Goal: Task Accomplishment & Management: Complete application form

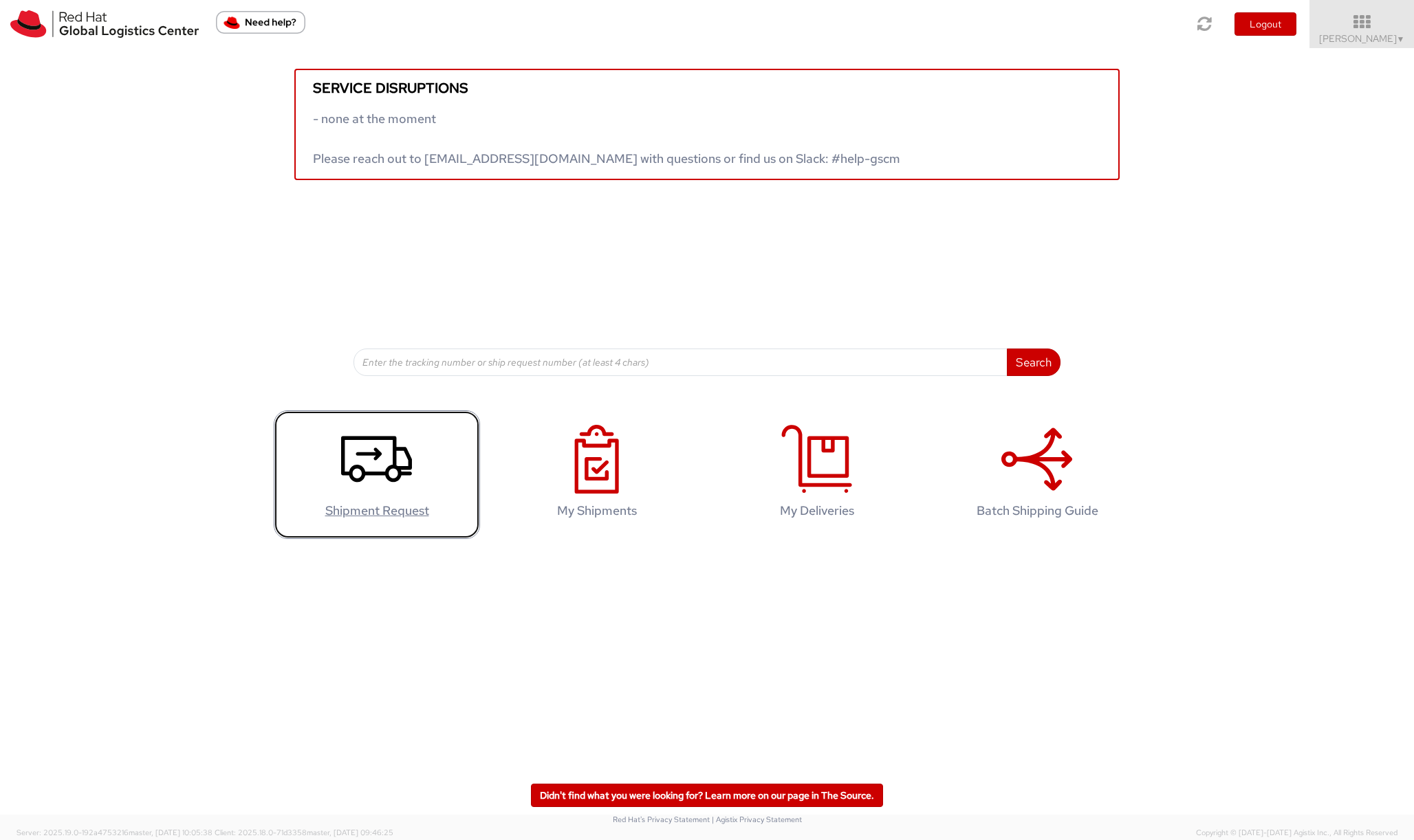
click at [404, 476] on icon at bounding box center [377, 459] width 71 height 68
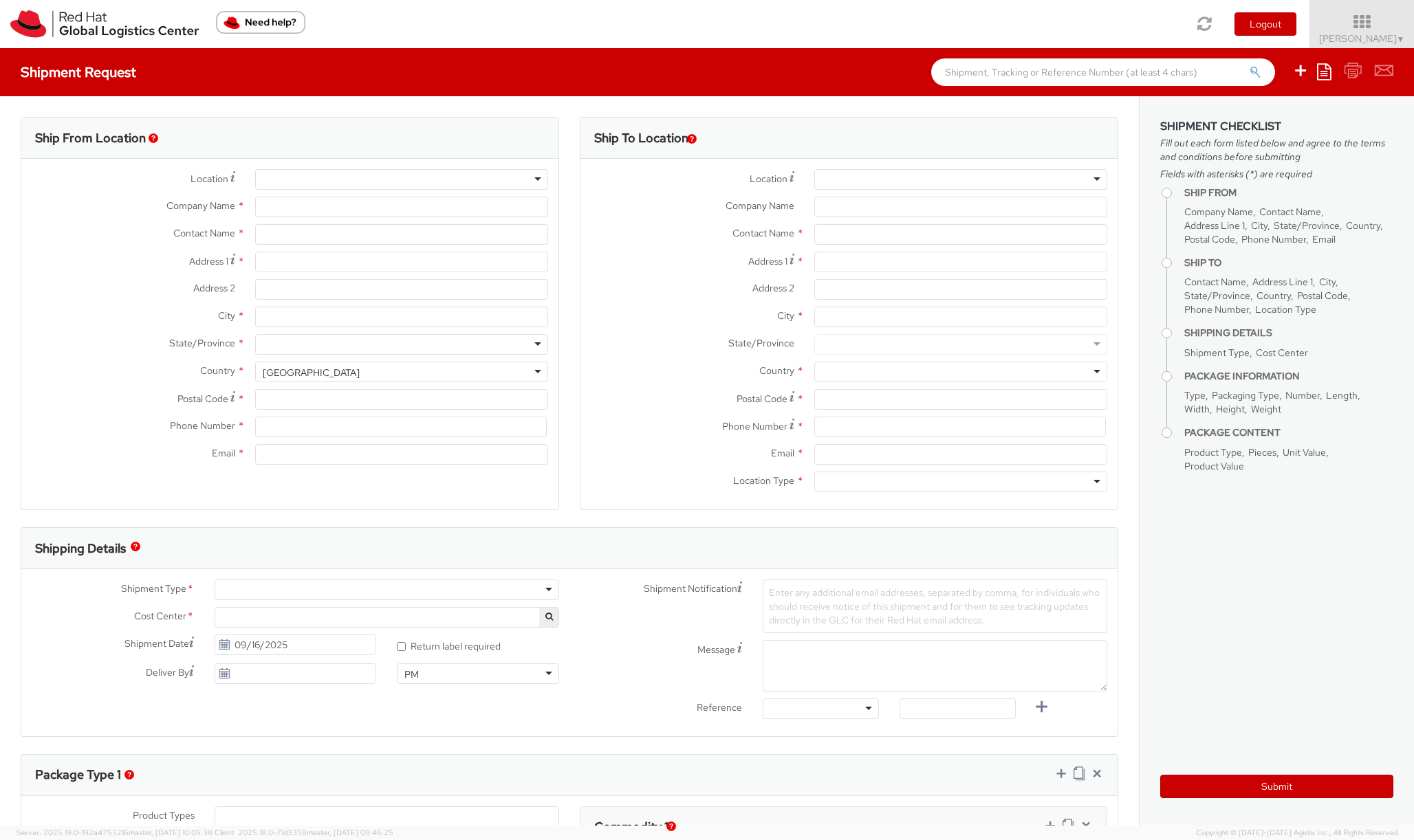
select select "809"
select select
type input "Red Hat Czech s.r.o."
type input "Marta Svobodova"
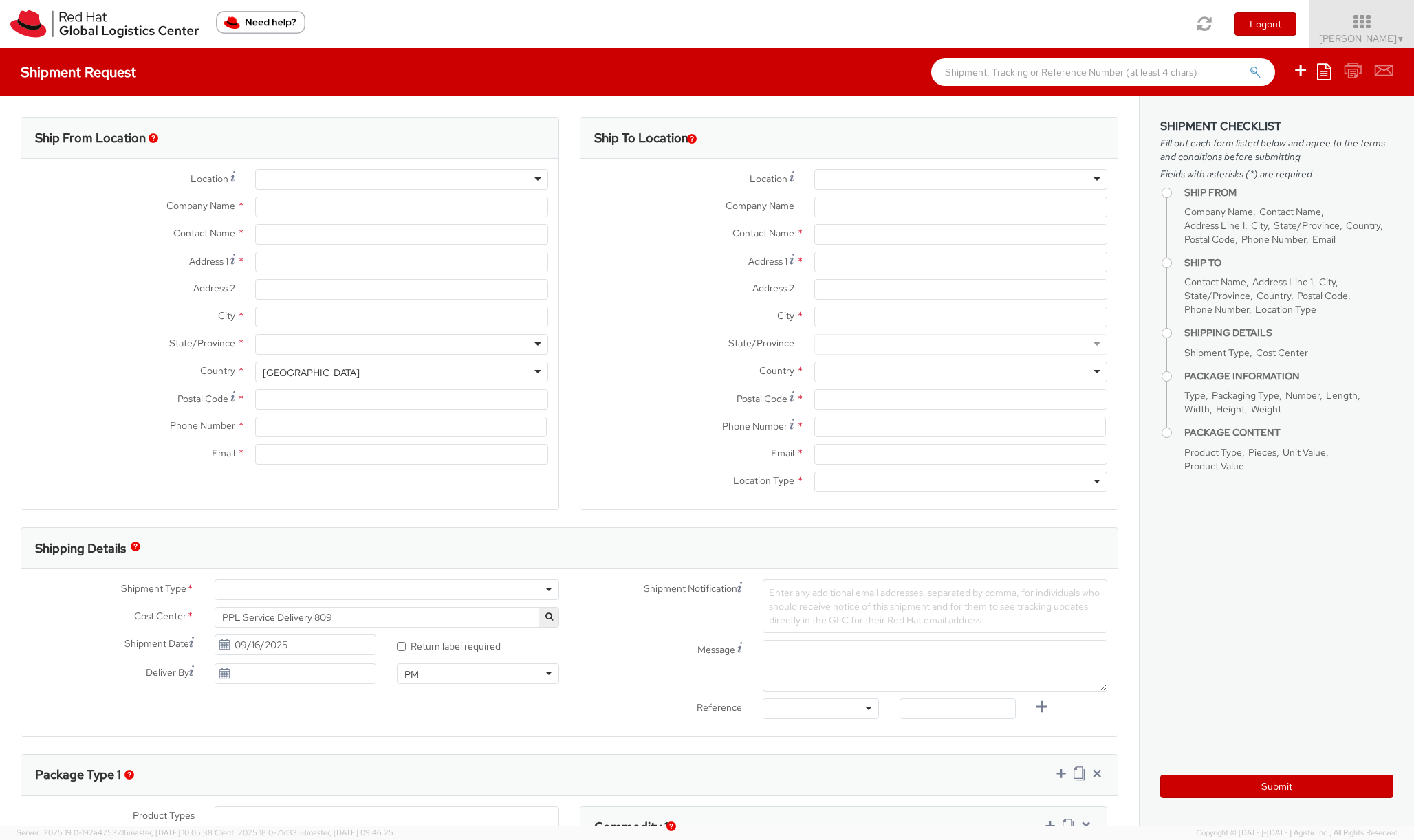
type input "Purkynova 647/111"
type input "BRNO"
type input "621 00"
type input "420532294686"
type input "msvobodo@redhat.com"
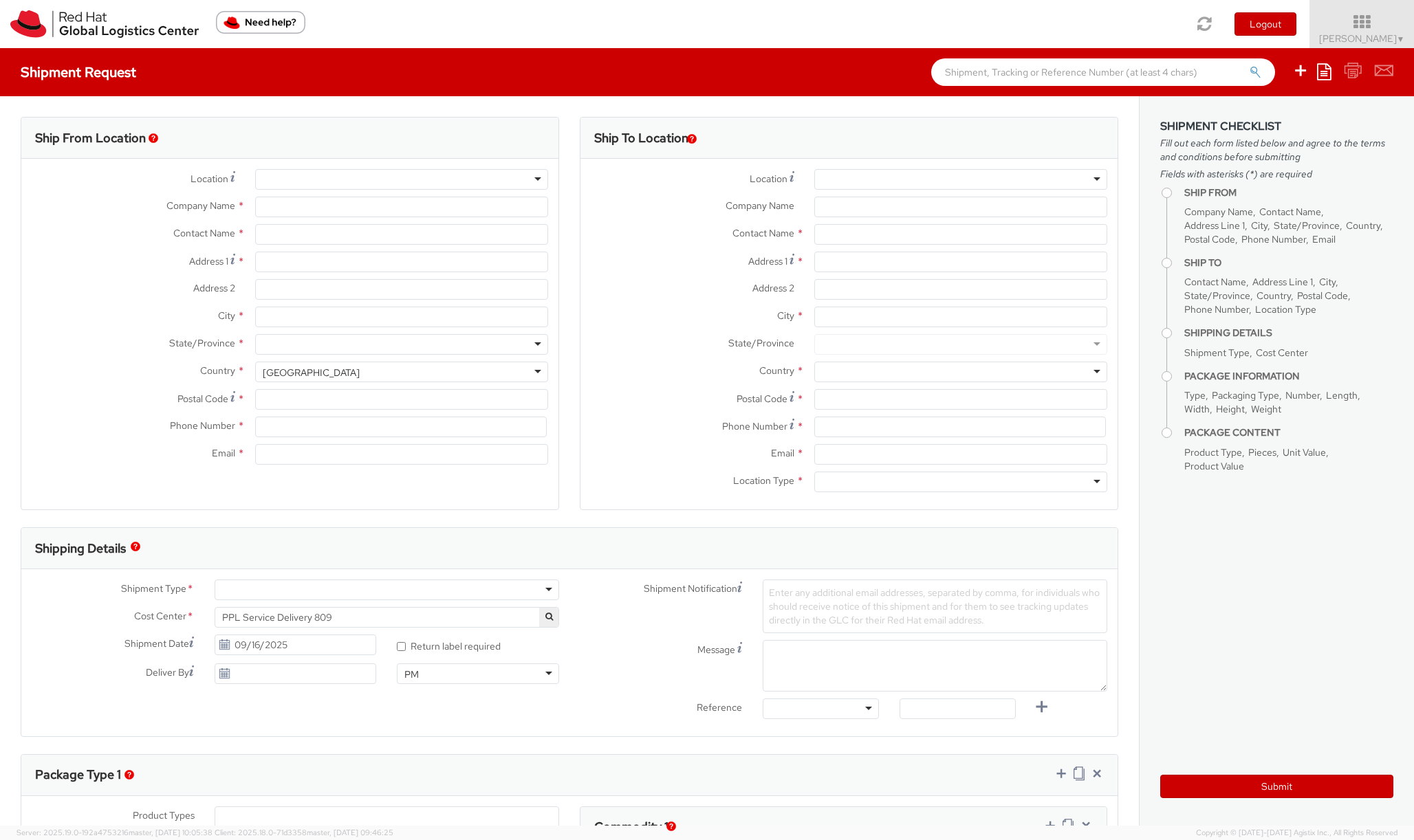
select select "CM"
select select "KGS"
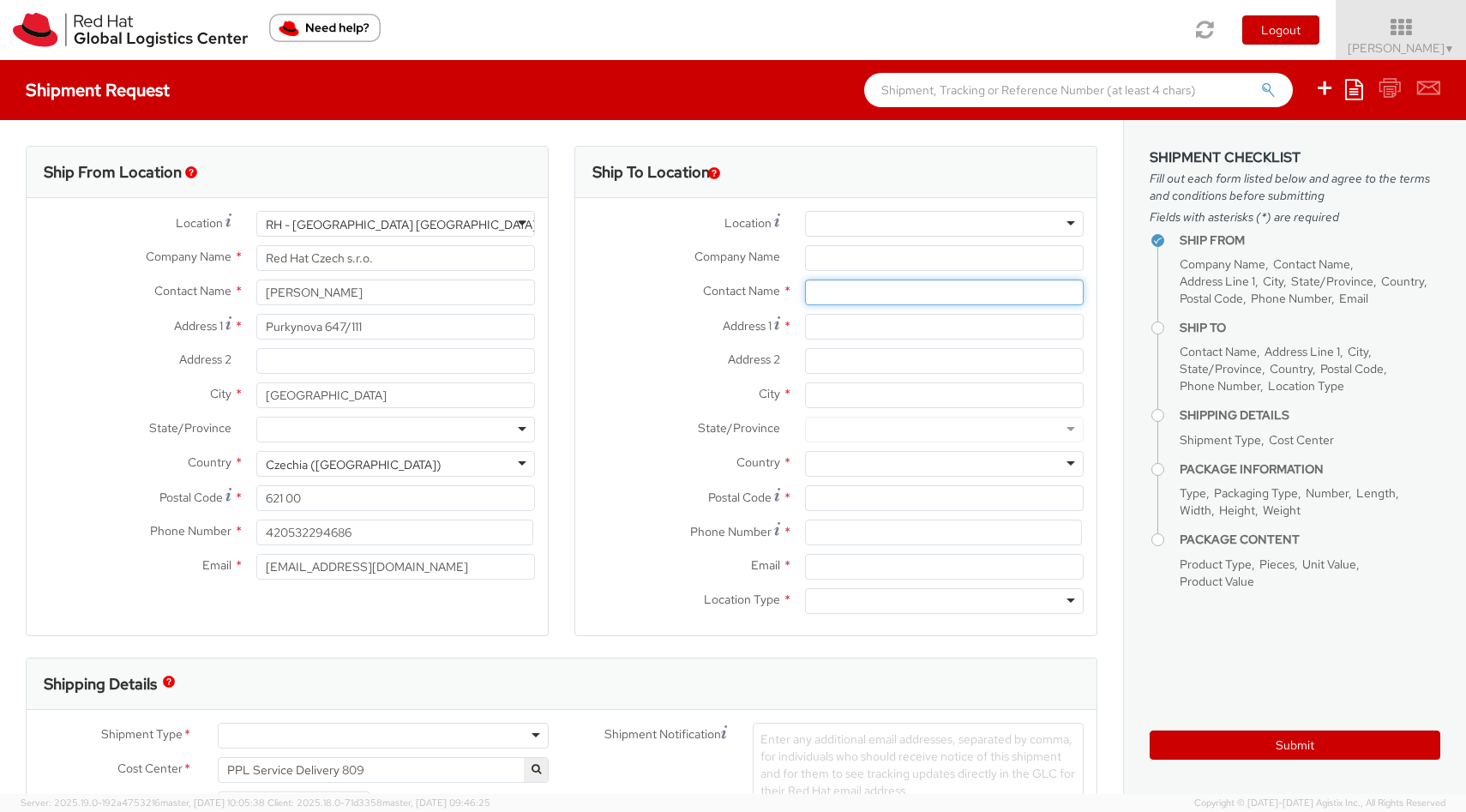
click at [832, 282] on input "text" at bounding box center [944, 292] width 279 height 26
paste input "Maiada Abdelmaboud Abdelbary"
type input "Maiada Abdelmaboud Abdelbary"
click at [871, 333] on strong "MAIADA ABDELMABOUD ABDELBARY" at bounding box center [971, 325] width 201 height 15
type input "Red Hat"
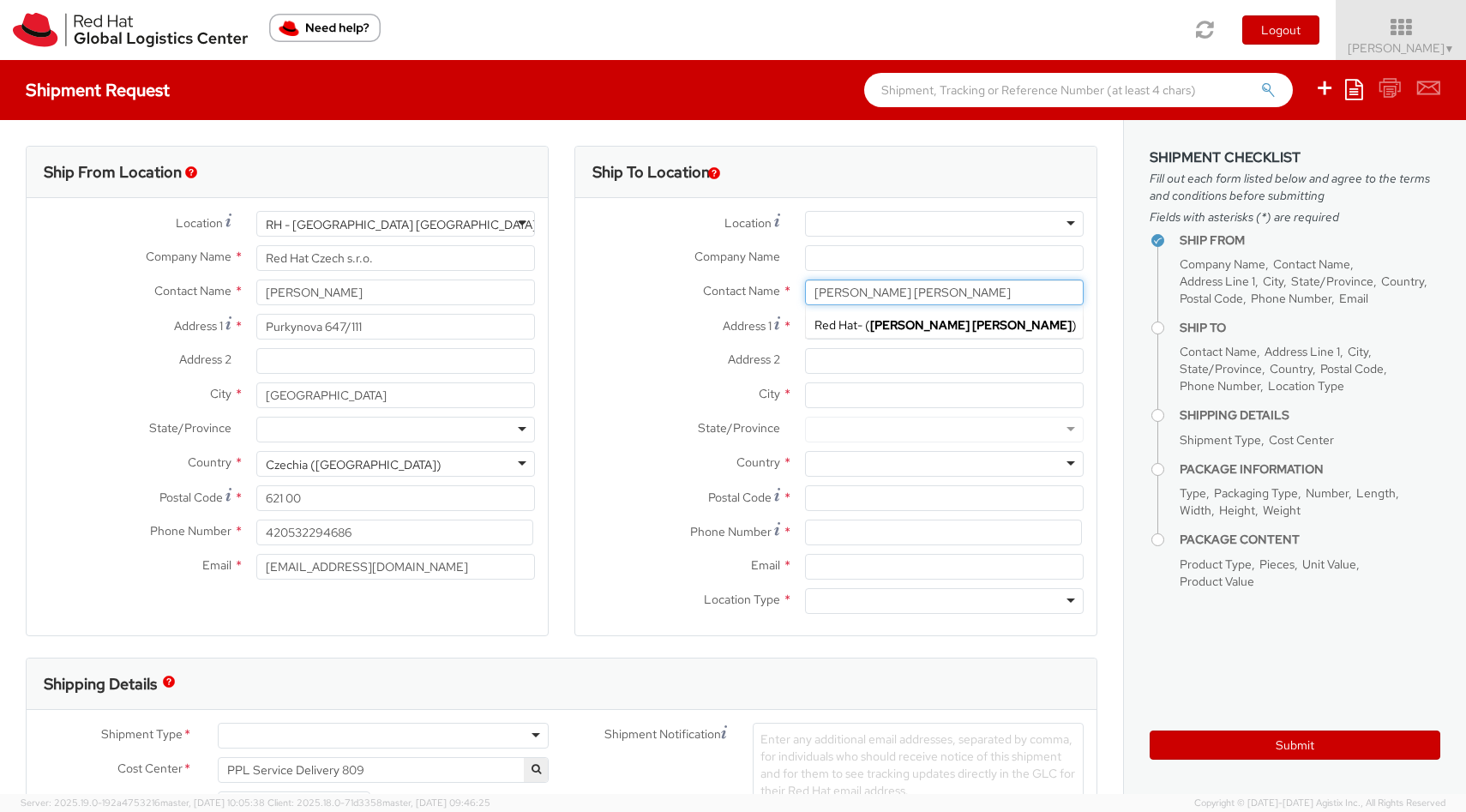
type input "MAIADA ABDELMABOUD ABDELBARY"
type input "mabdelma@redhat.com"
type input "MAIADA ABDELMABOUD ABDELBARY"
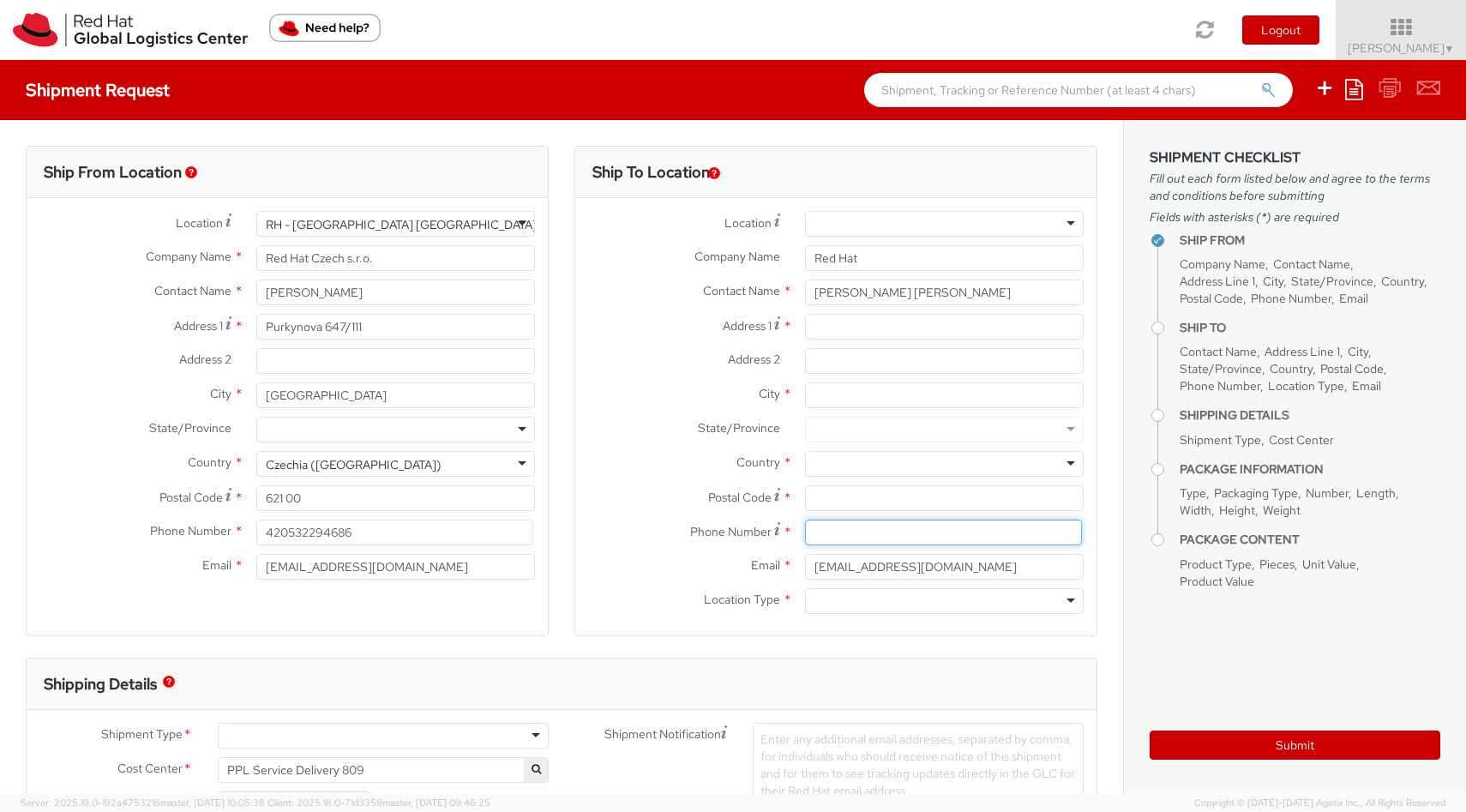
click at [825, 527] on input at bounding box center [943, 532] width 277 height 26
paste input "+201018685074"
type input "+201018685074"
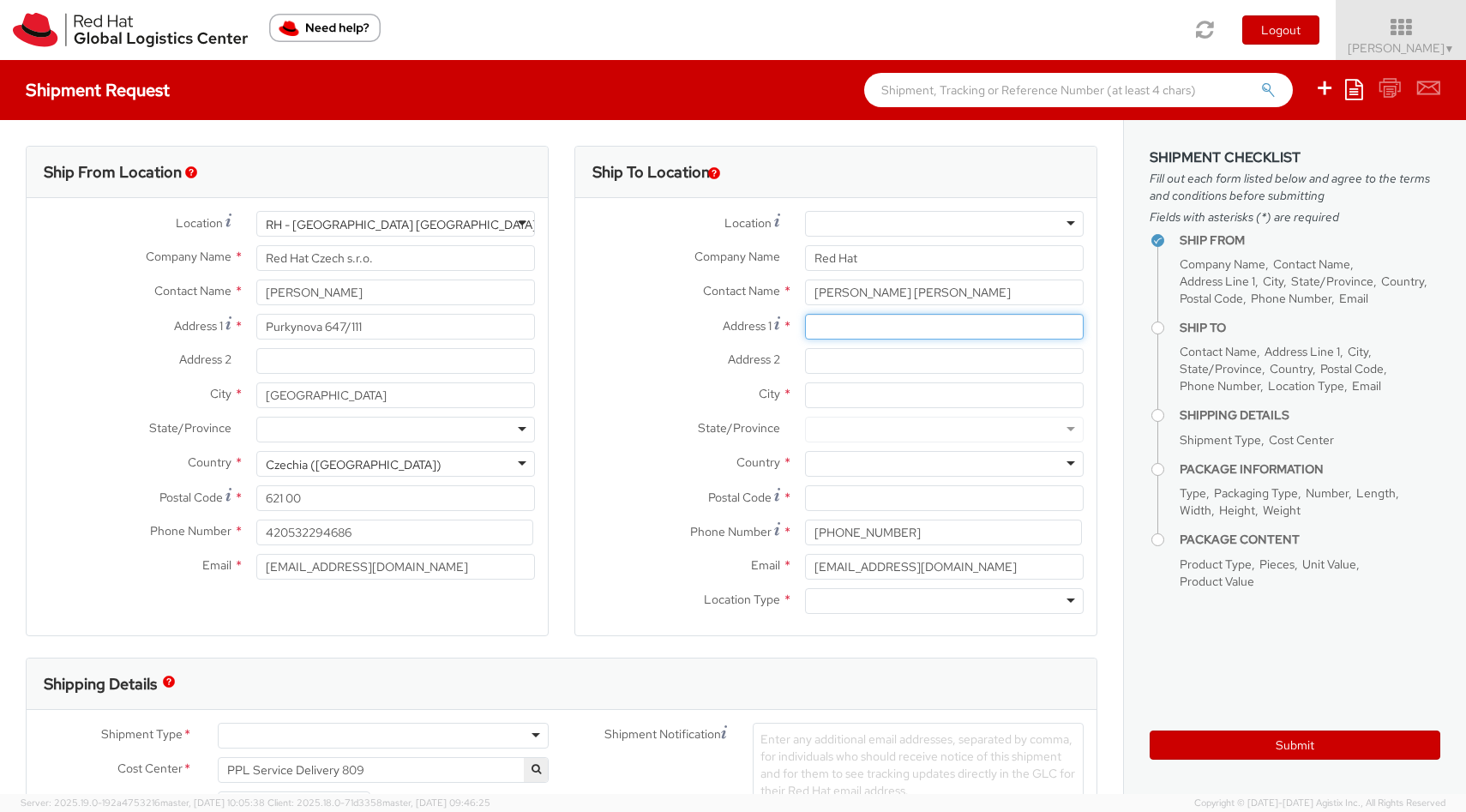
click at [825, 324] on input "Address 1 *" at bounding box center [944, 326] width 279 height 26
paste input "49,Gamal Abdelnasser st,13rd neighbourhood"
type input "49,Gamal Abdelnasser st,13rd neighbourhood"
click at [842, 604] on div at bounding box center [944, 600] width 279 height 26
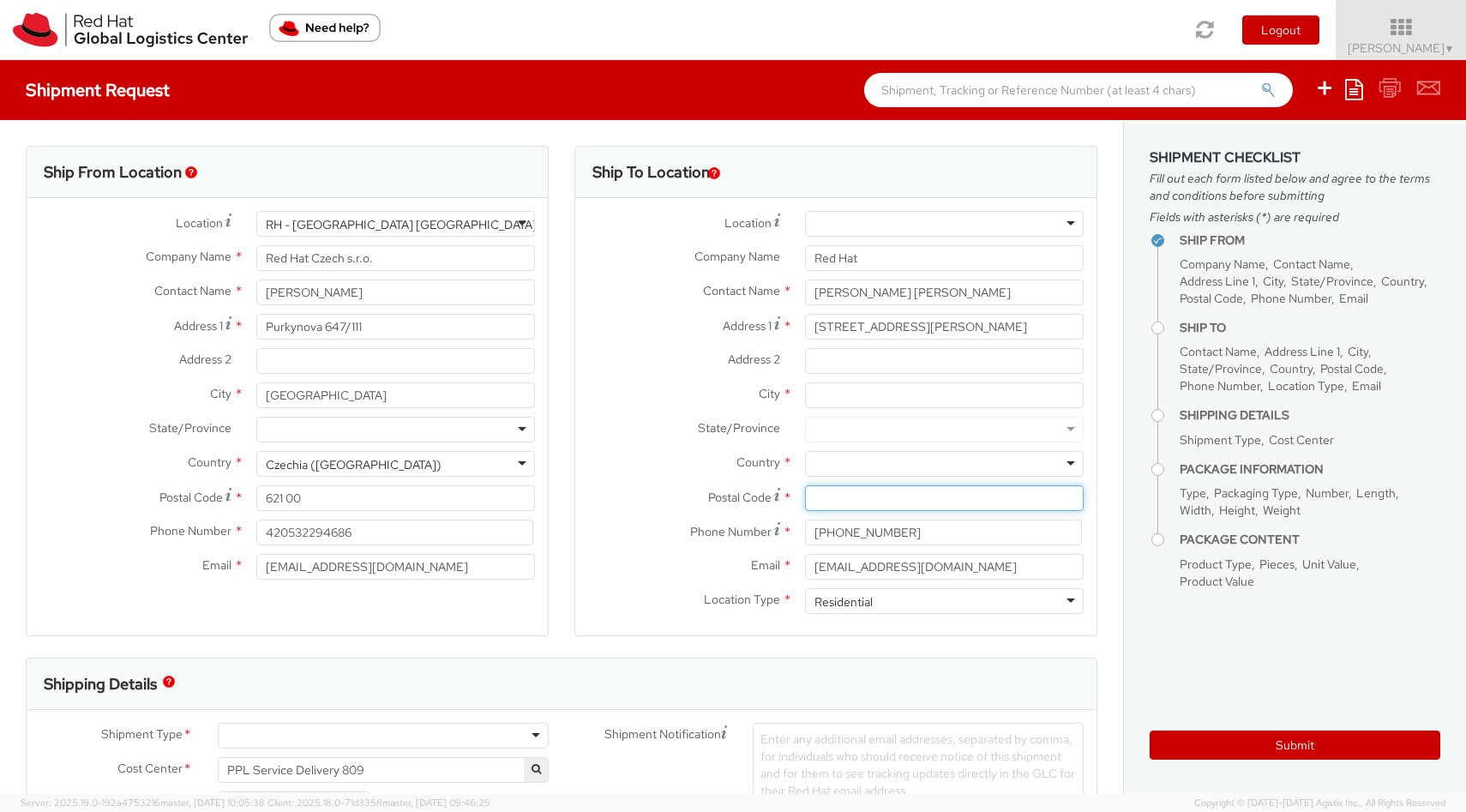
click at [823, 503] on input "Postal Code *" at bounding box center [944, 498] width 279 height 26
click at [896, 498] on input "Postal Code *" at bounding box center [944, 498] width 279 height 26
paste input "32897"
type input "32897"
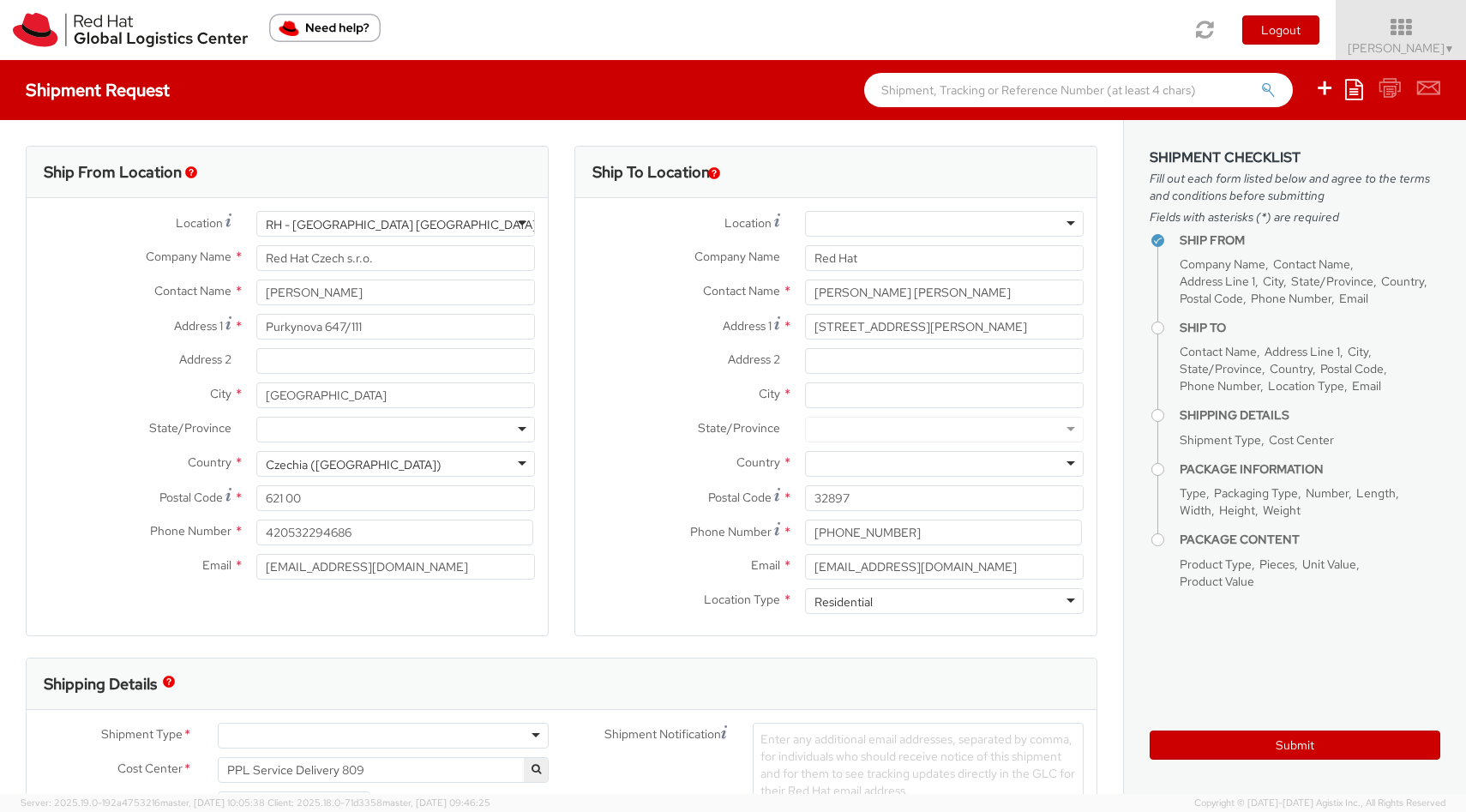
click at [814, 426] on div at bounding box center [944, 429] width 279 height 26
click at [818, 427] on div at bounding box center [944, 429] width 279 height 26
click at [819, 429] on div at bounding box center [944, 429] width 279 height 26
click at [928, 424] on div at bounding box center [944, 429] width 279 height 26
drag, startPoint x: 927, startPoint y: 423, endPoint x: 894, endPoint y: 429, distance: 33.5
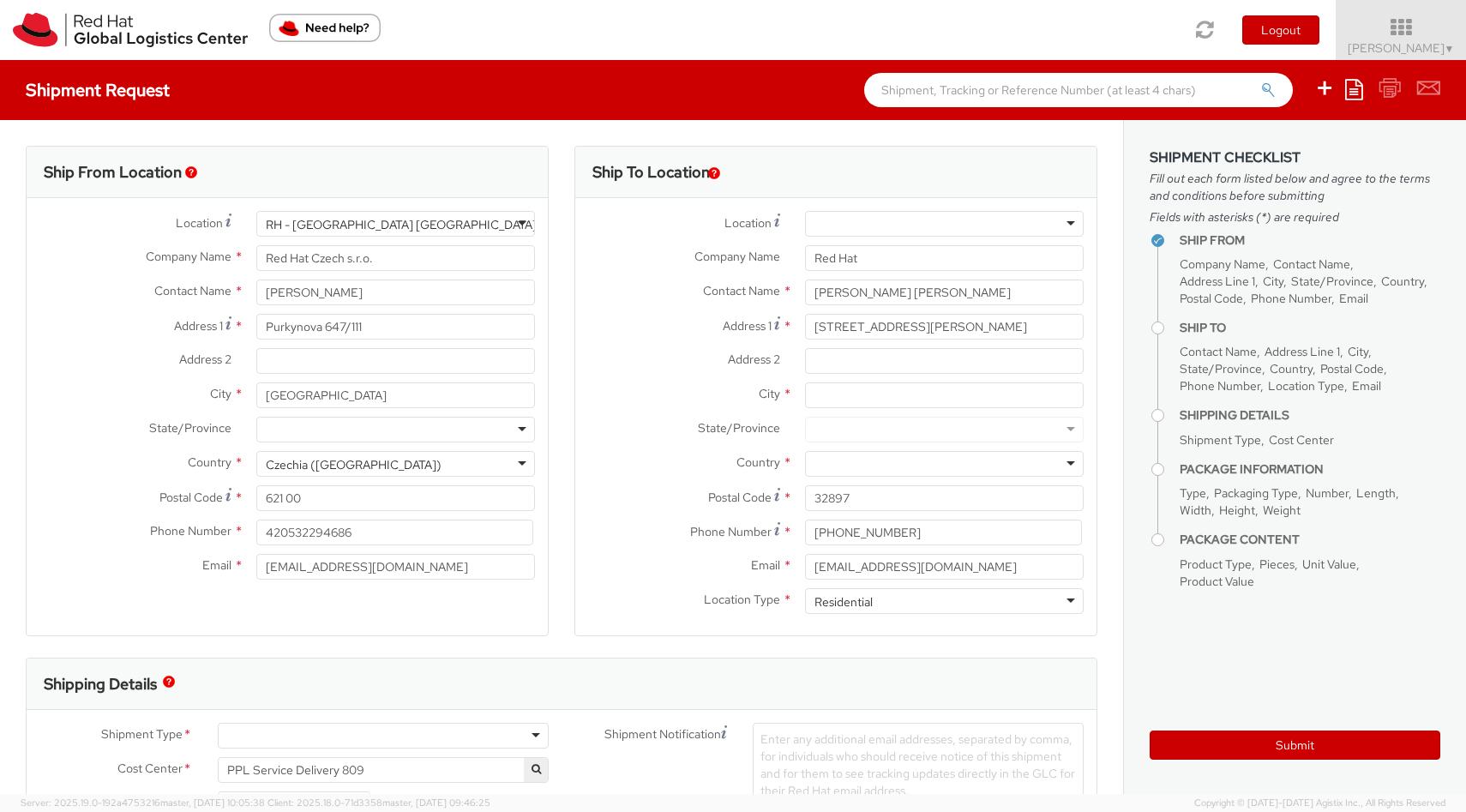
click at [927, 424] on div at bounding box center [944, 429] width 279 height 26
click at [811, 392] on input "City *" at bounding box center [944, 395] width 279 height 26
type input "a"
type input "Al Sadat"
click at [908, 421] on div at bounding box center [944, 429] width 279 height 26
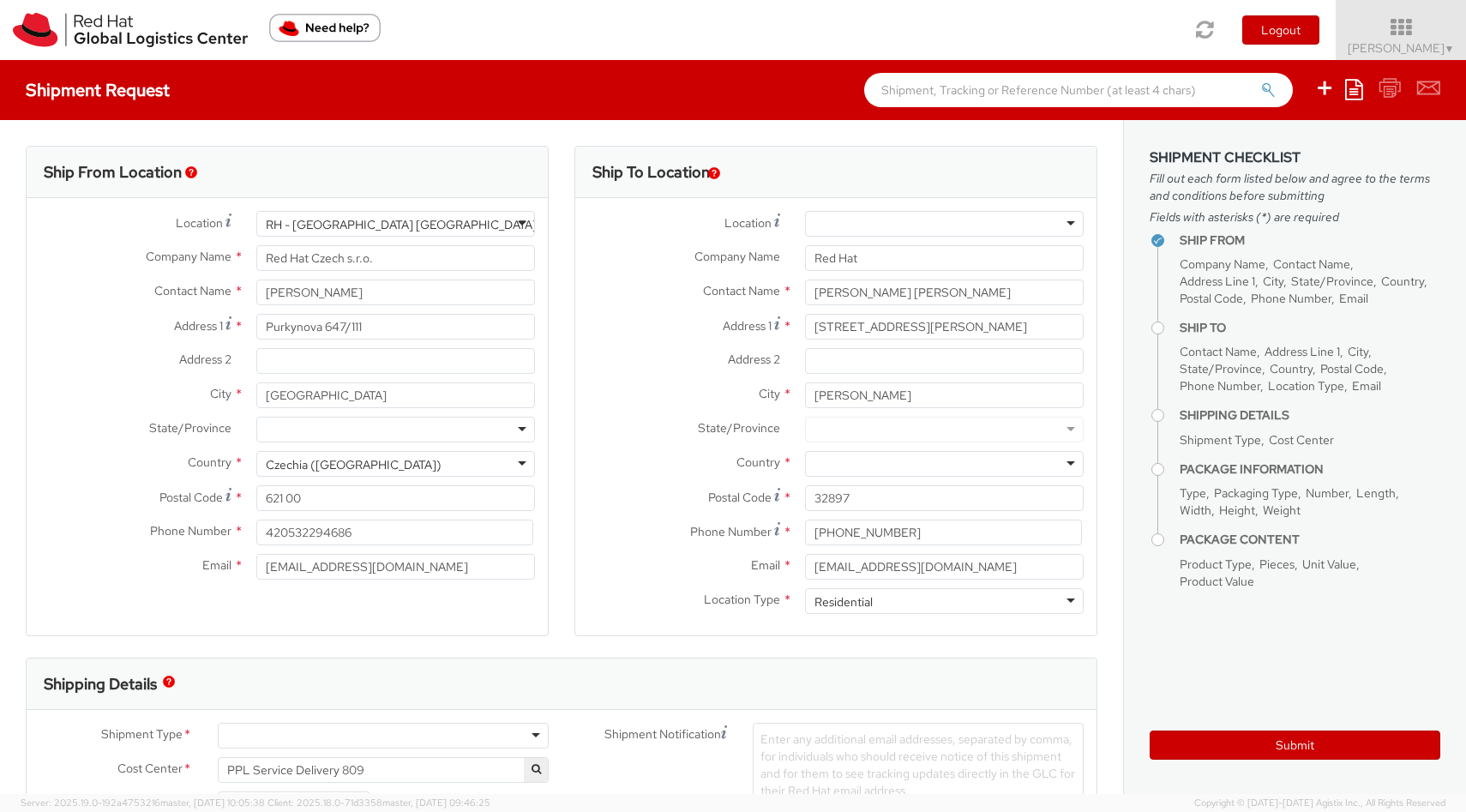
click at [906, 429] on div at bounding box center [944, 429] width 279 height 26
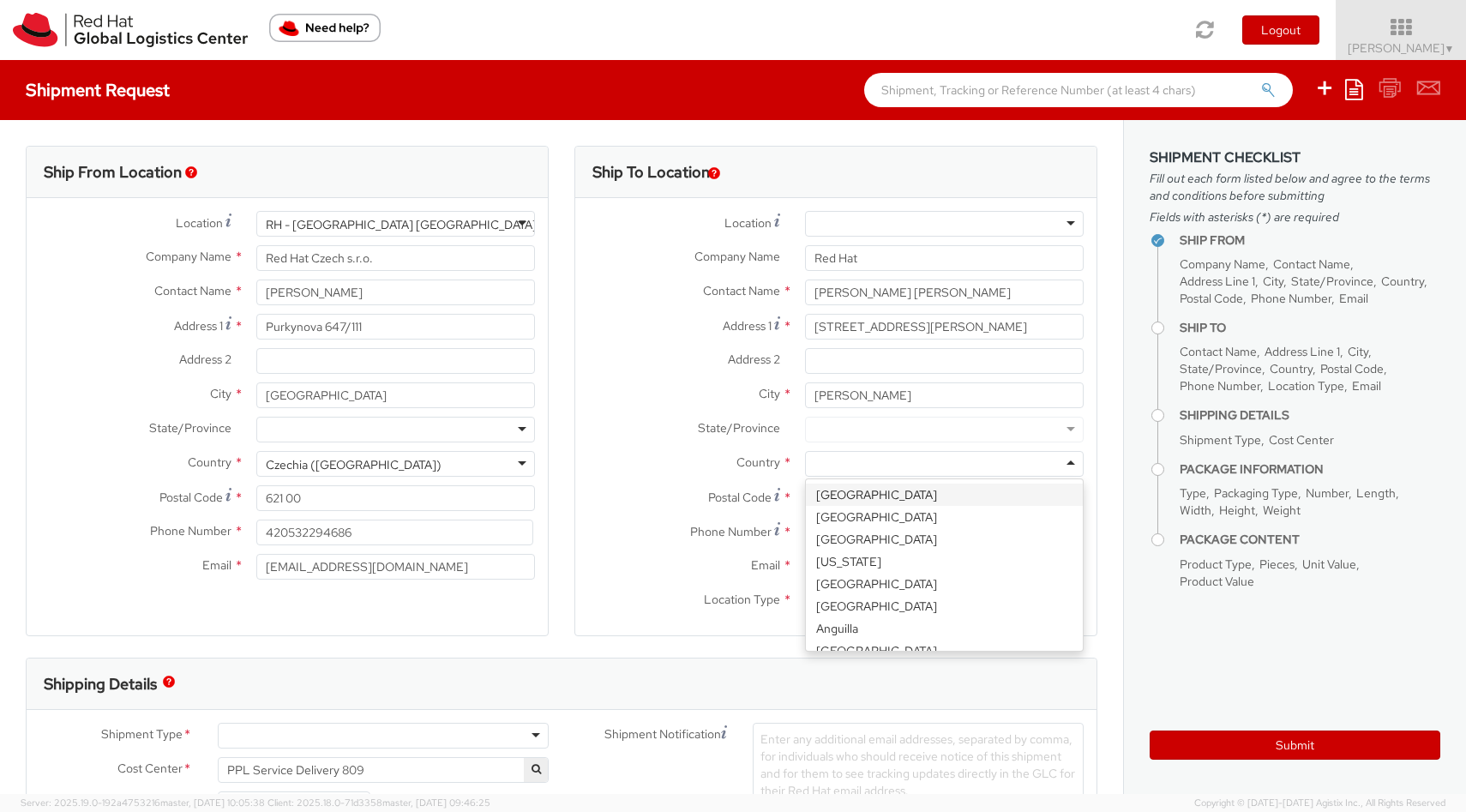
click at [997, 457] on div at bounding box center [944, 463] width 279 height 26
type input "egy"
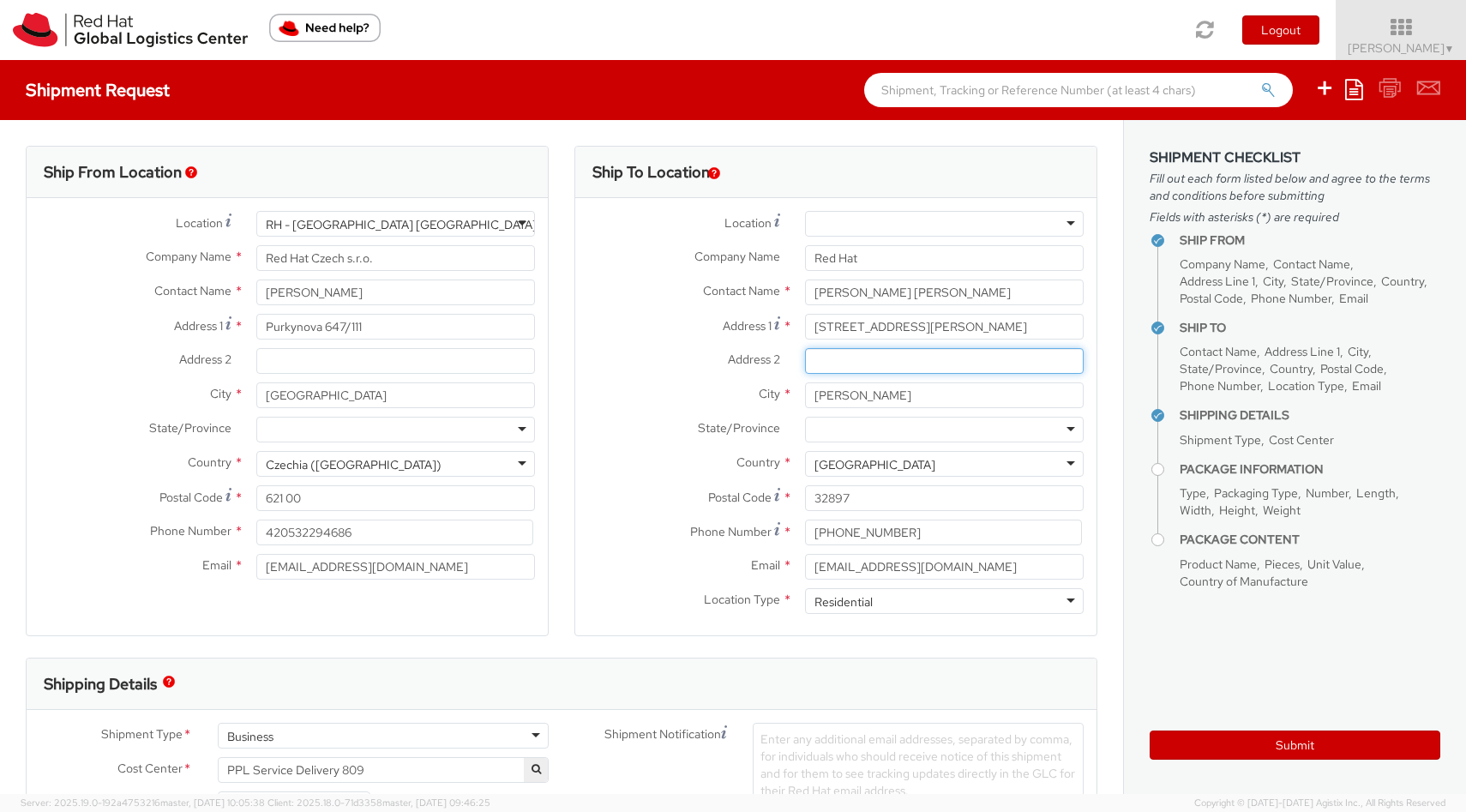
click at [877, 364] on input "Address 2 *" at bounding box center [944, 360] width 279 height 26
click at [846, 432] on div at bounding box center [944, 429] width 279 height 26
click at [940, 328] on input "49,Gamal Abdelnasser st,13rd neighbourhood" at bounding box center [944, 326] width 279 height 26
type input "49,Gamal Abdelnasser st, 13rd neighbourhood"
click at [847, 294] on input "MAIADA ABDELMABOUD ABDELBARY" at bounding box center [944, 292] width 279 height 26
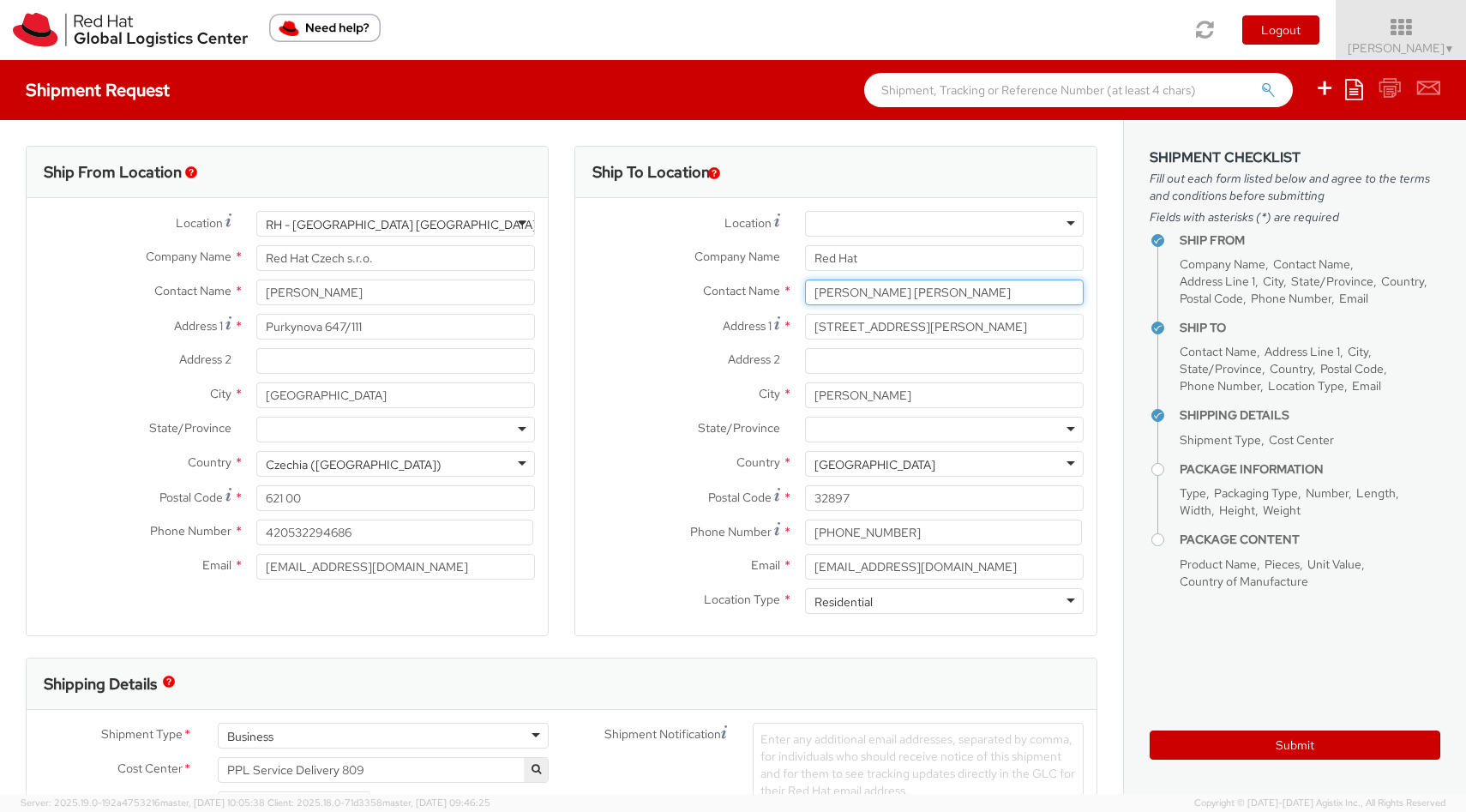
click at [847, 294] on input "MAIADA ABDELMABOUD ABDELBARY" at bounding box center [944, 292] width 279 height 26
click at [954, 290] on input "MAIADA ABDELMABOUD ABDELBARY" at bounding box center [944, 292] width 279 height 26
click at [954, 291] on input "MAIADA ABDELMABOUD ABDELBARY" at bounding box center [944, 292] width 279 height 26
click at [955, 291] on input "MAIADA ABDELMABOUD ABDELBARY" at bounding box center [944, 292] width 279 height 26
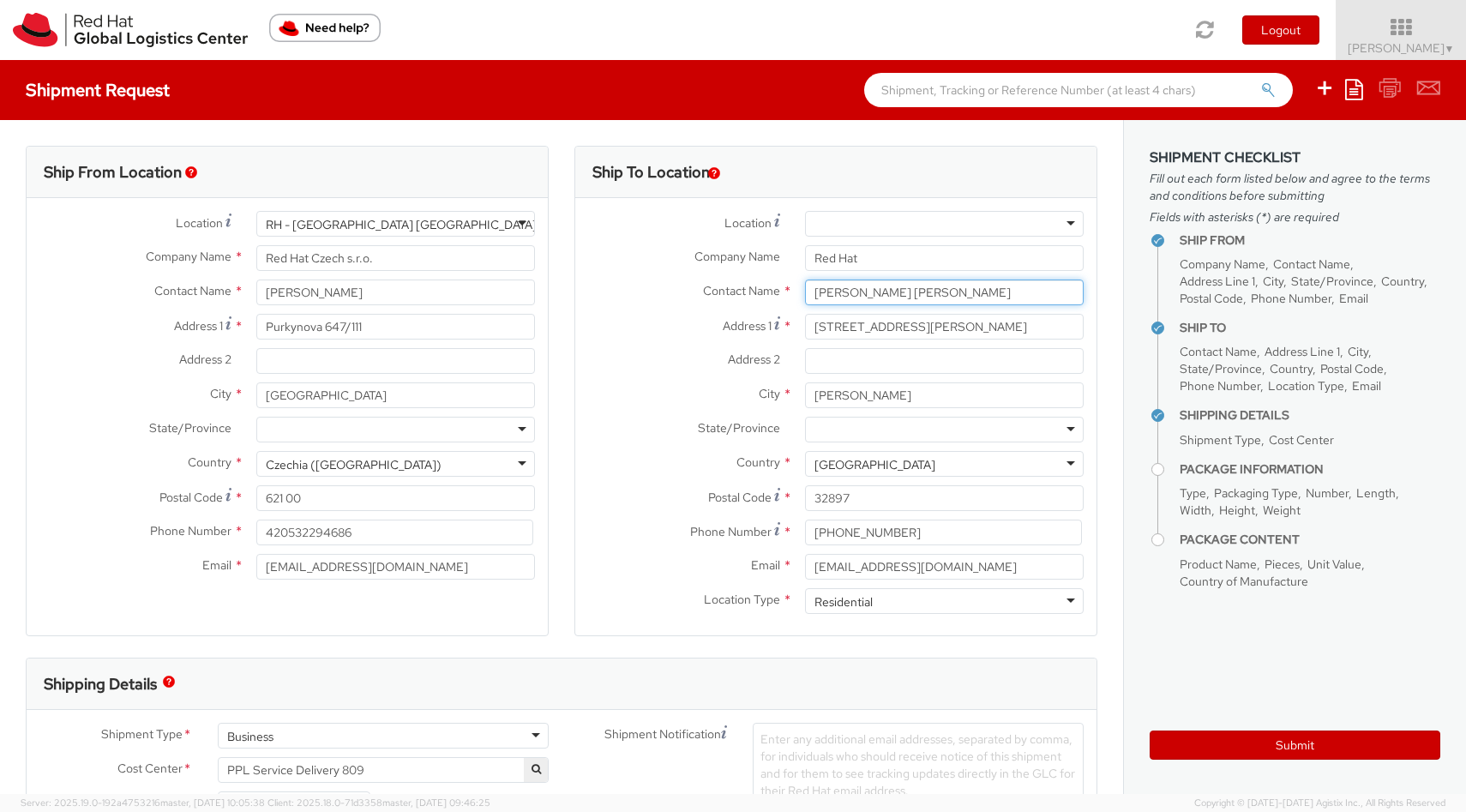
click at [956, 290] on input "MAIADA ABDELMABOUD ABDELBARY" at bounding box center [944, 292] width 279 height 26
click at [955, 290] on input "MAIADA ABDELMABOUD ABDELBARY" at bounding box center [944, 292] width 279 height 26
click at [826, 390] on input "Al Sadat" at bounding box center [944, 395] width 279 height 26
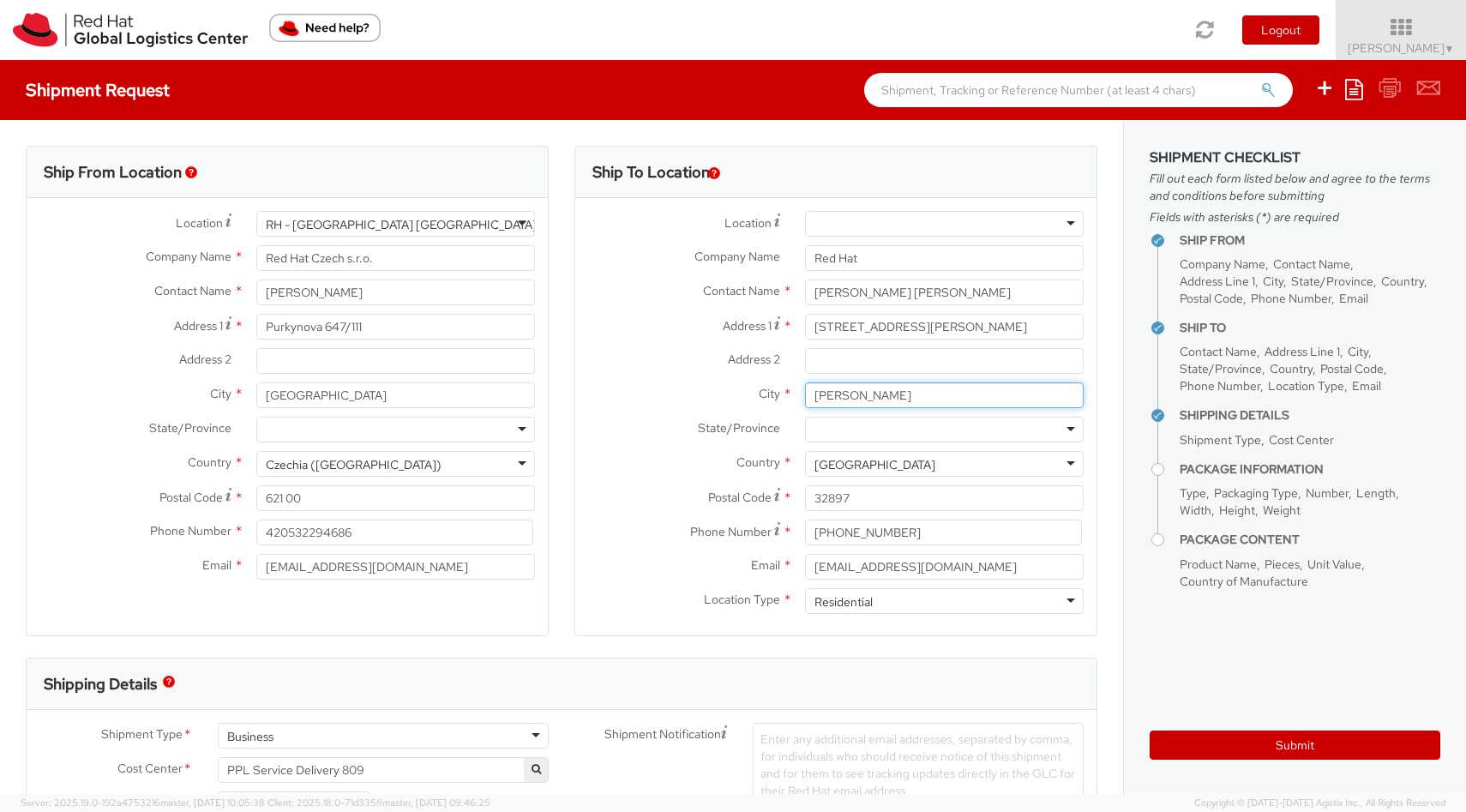
click at [826, 390] on input "Al Sadat" at bounding box center [944, 395] width 279 height 26
paste input "Minufia"
type input "Minufia"
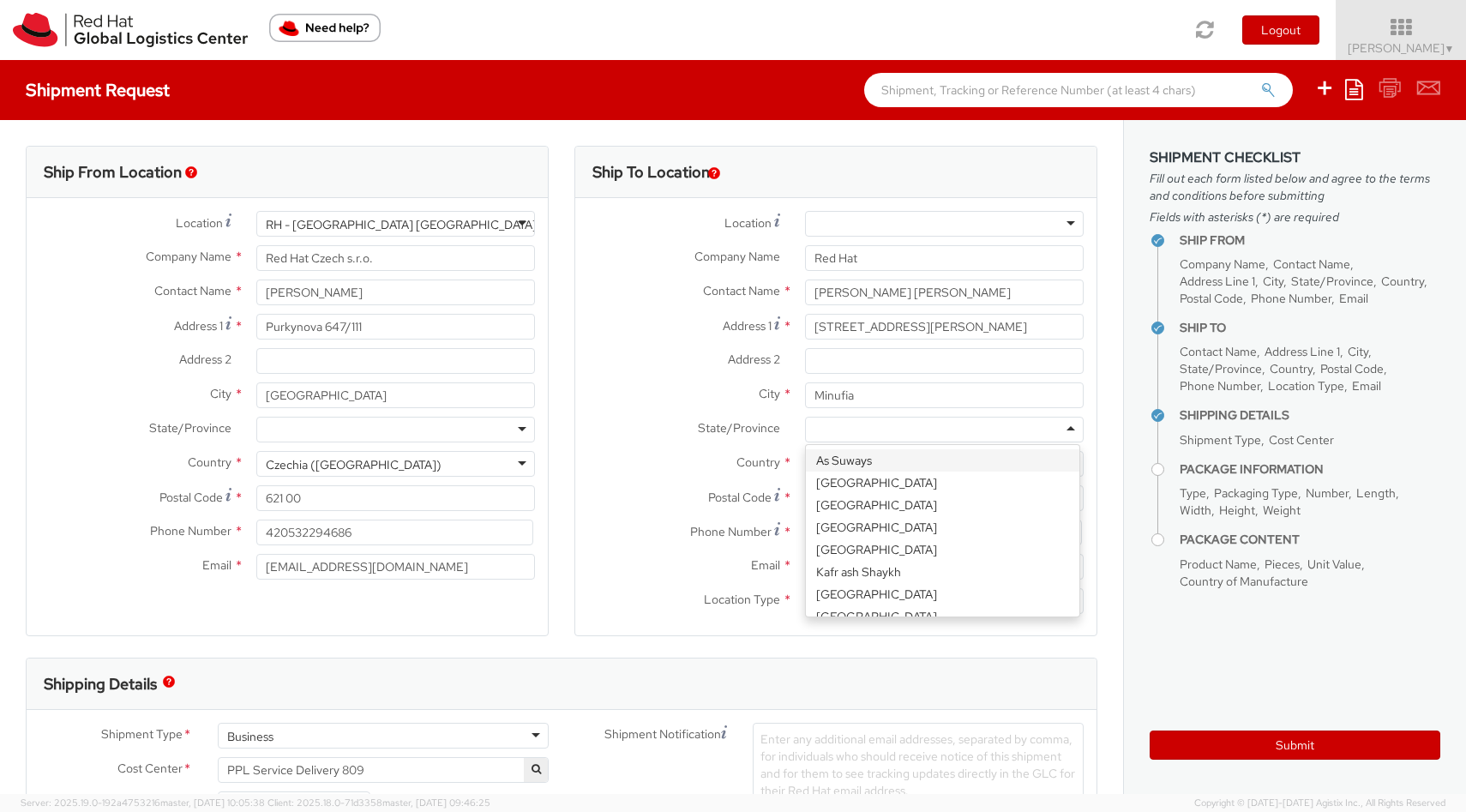
click at [816, 431] on div at bounding box center [944, 429] width 279 height 26
click at [831, 292] on input "MAIADA ABDELMABOUD ABDELBARY" at bounding box center [944, 292] width 279 height 26
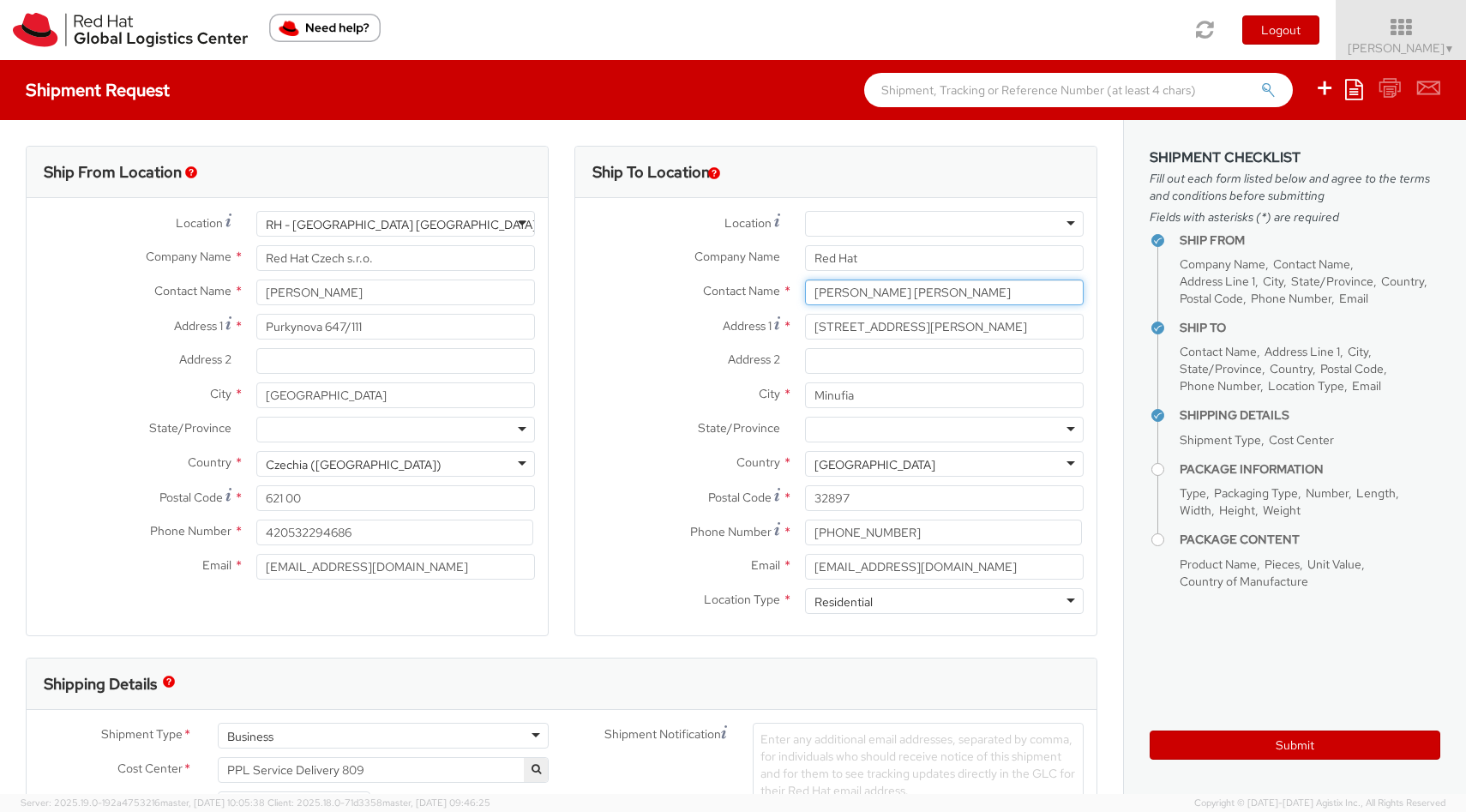
click at [831, 292] on input "MAIADA ABDELMABOUD ABDELBARY" at bounding box center [944, 292] width 279 height 26
paste input "Al Sadat"
click at [863, 281] on input "Al Sadat" at bounding box center [944, 292] width 279 height 26
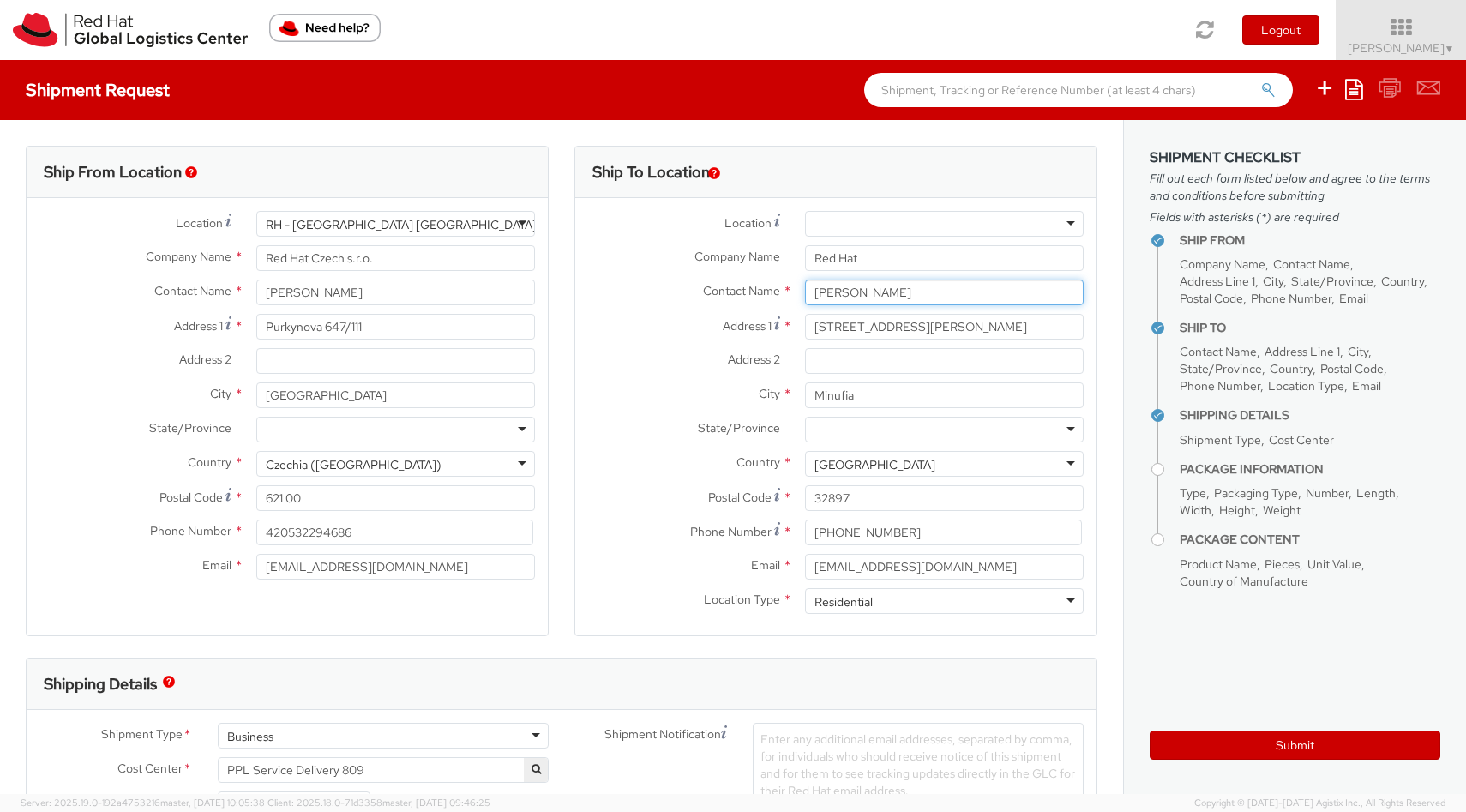
paste input "49,Gamal Abdelnasser st,13rd neighbourhood"
click at [853, 296] on input "49,Gamal Abdelnasser st,13rd neighbourhood" at bounding box center [944, 292] width 279 height 26
click at [854, 296] on input "49,Gamal Abdelnasser st,13rd neighbourhood" at bounding box center [944, 292] width 279 height 26
click at [905, 303] on input "49,Gamal Abdelnasser st,13rd neighbourhood" at bounding box center [944, 292] width 279 height 26
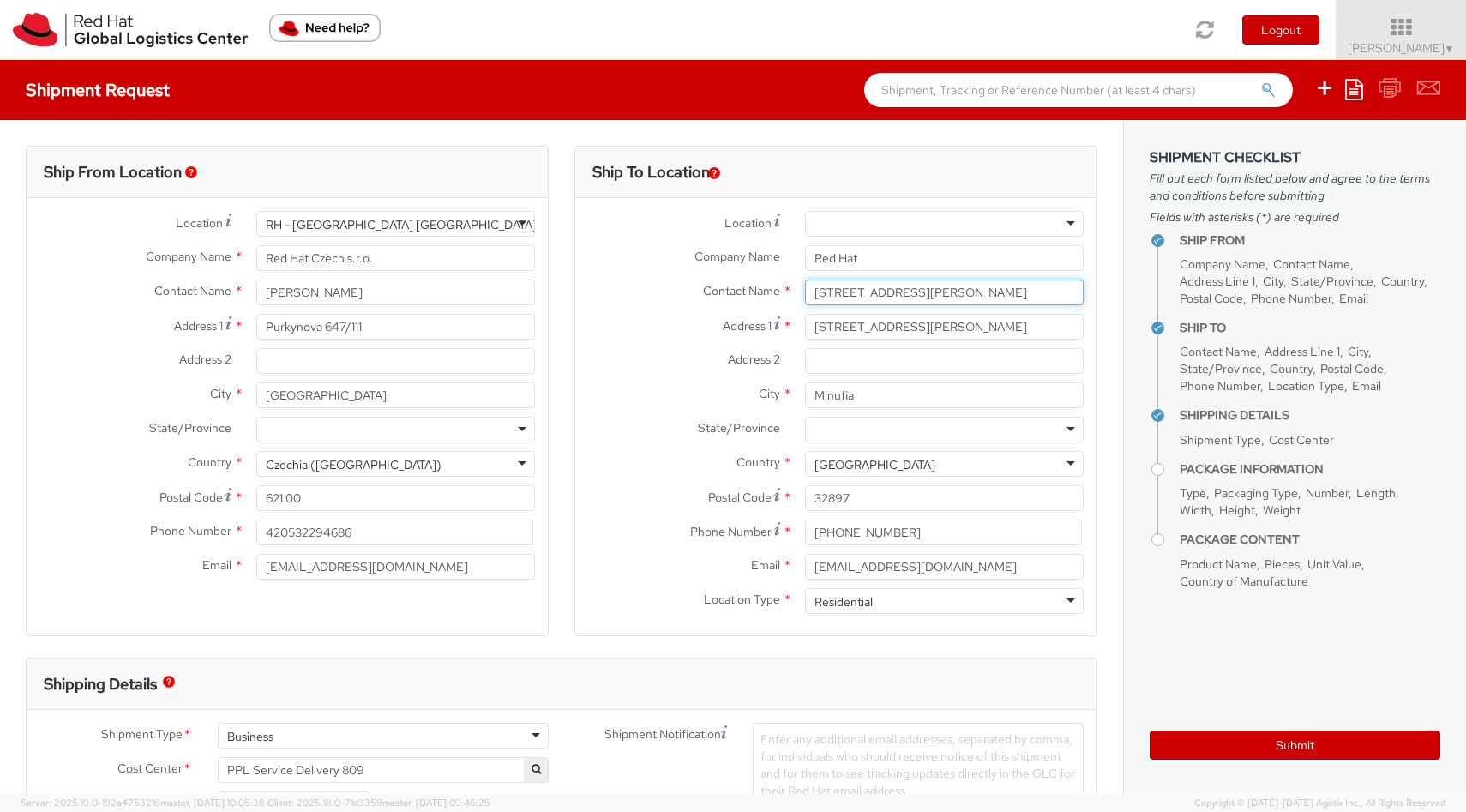
click at [905, 303] on input "49,Gamal Abdelnasser st,13rd neighbourhood" at bounding box center [944, 292] width 279 height 26
paste input "Maiada"
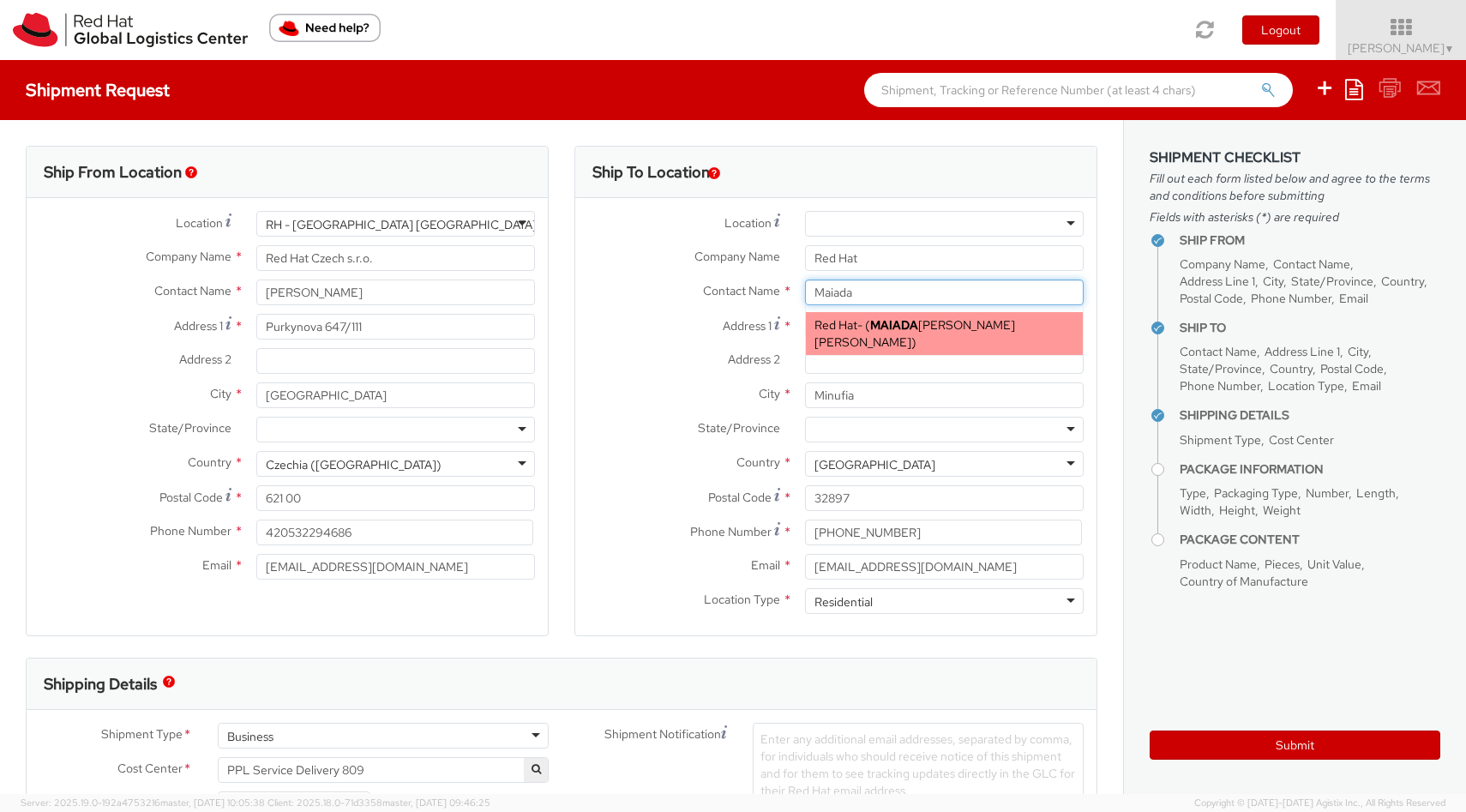
click at [890, 322] on strong "MAIADA" at bounding box center [895, 325] width 48 height 15
type input "MAIADA ABDELMABOUD ABDELBARY"
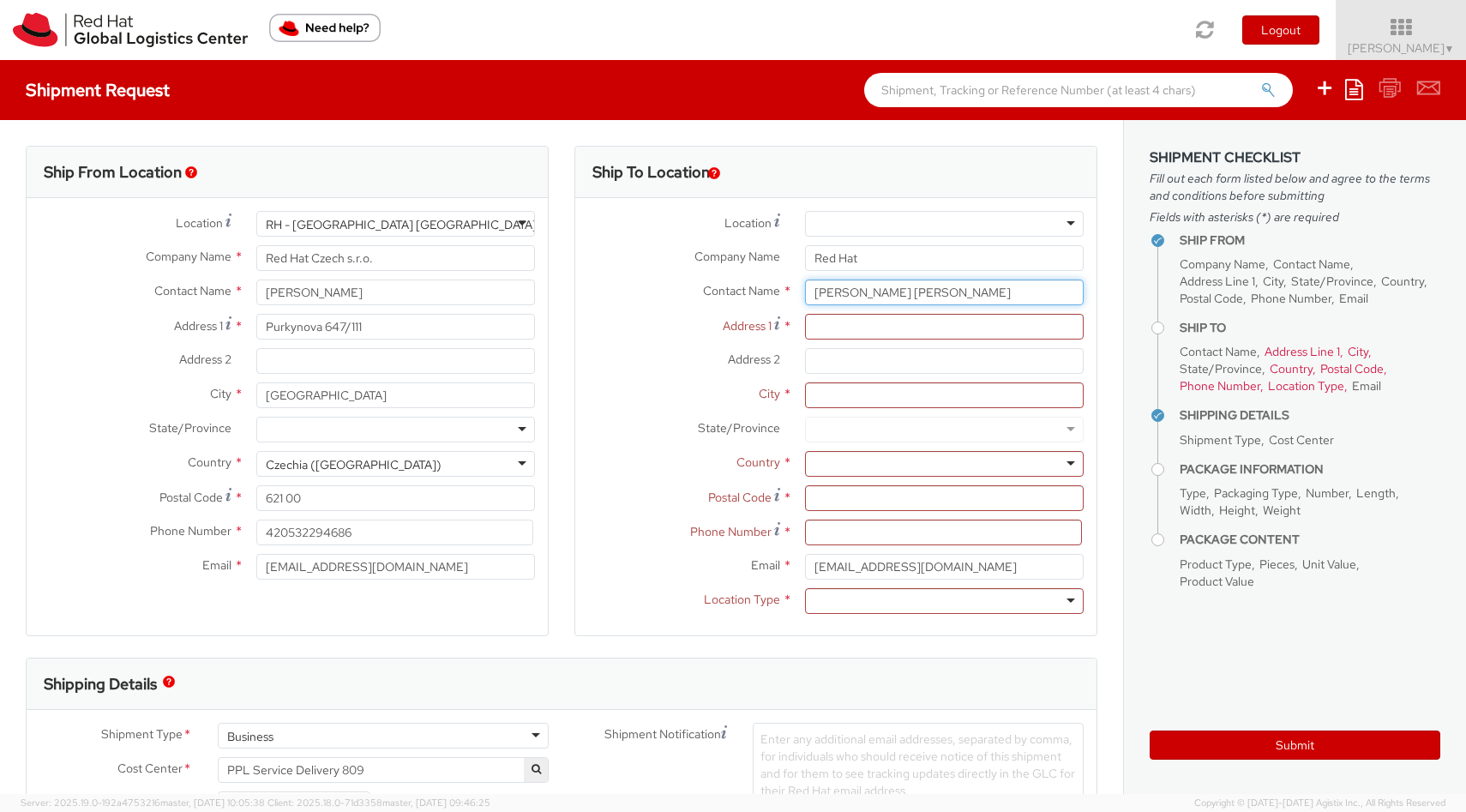
type input "MAIADA ABDELMABOUD ABDELBARY"
click at [842, 330] on input "Address 1 *" at bounding box center [944, 326] width 279 height 26
paste input "Al Sadat"
type input "Al Sadat"
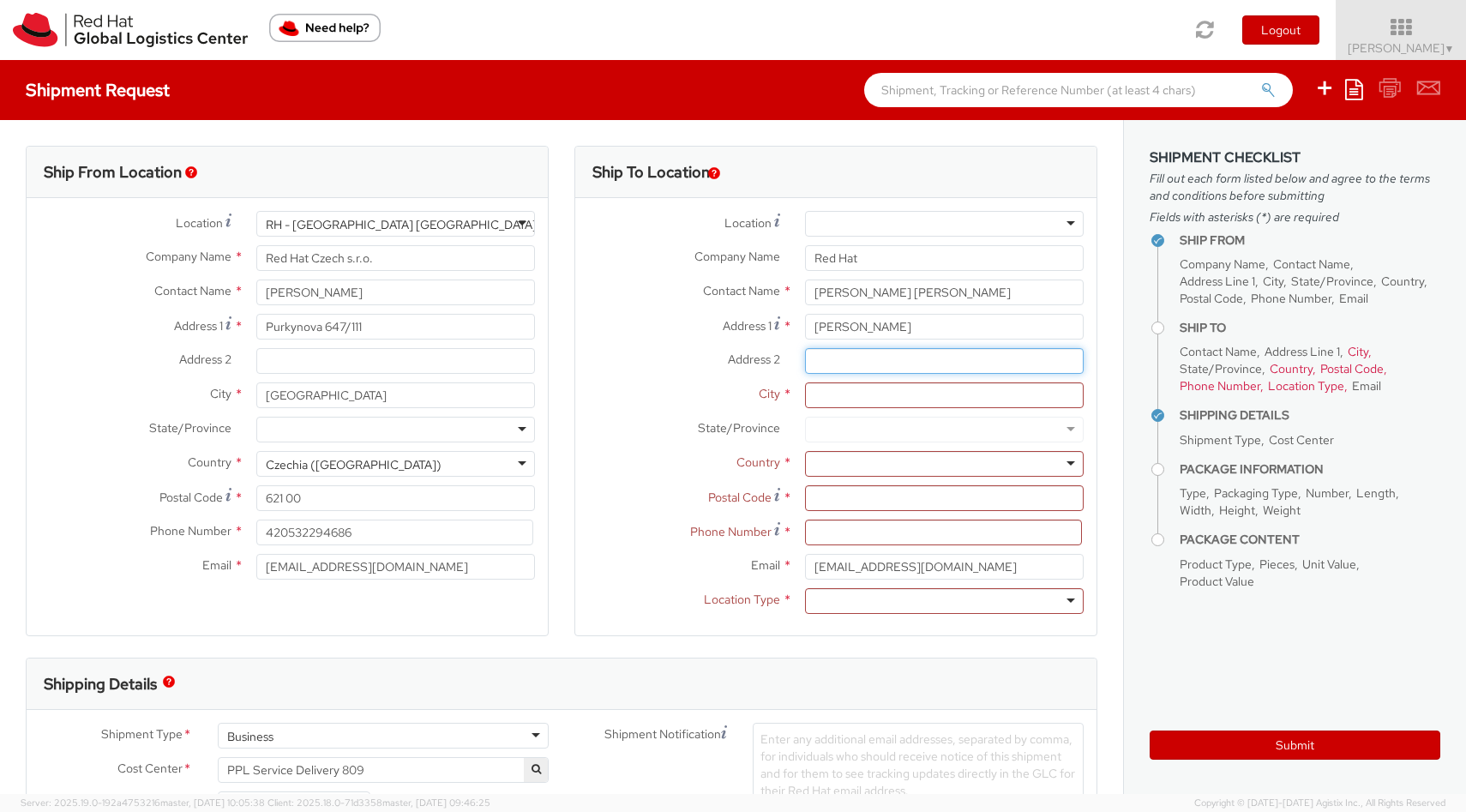
click at [825, 363] on input "Address 2 *" at bounding box center [944, 360] width 279 height 26
paste input "49,Gamal Abdelnasser st,13rd neighbourhood"
type input "49,Gamal Abdelnasser st,13rd neighbourhood"
click at [872, 388] on input "City *" at bounding box center [944, 395] width 279 height 26
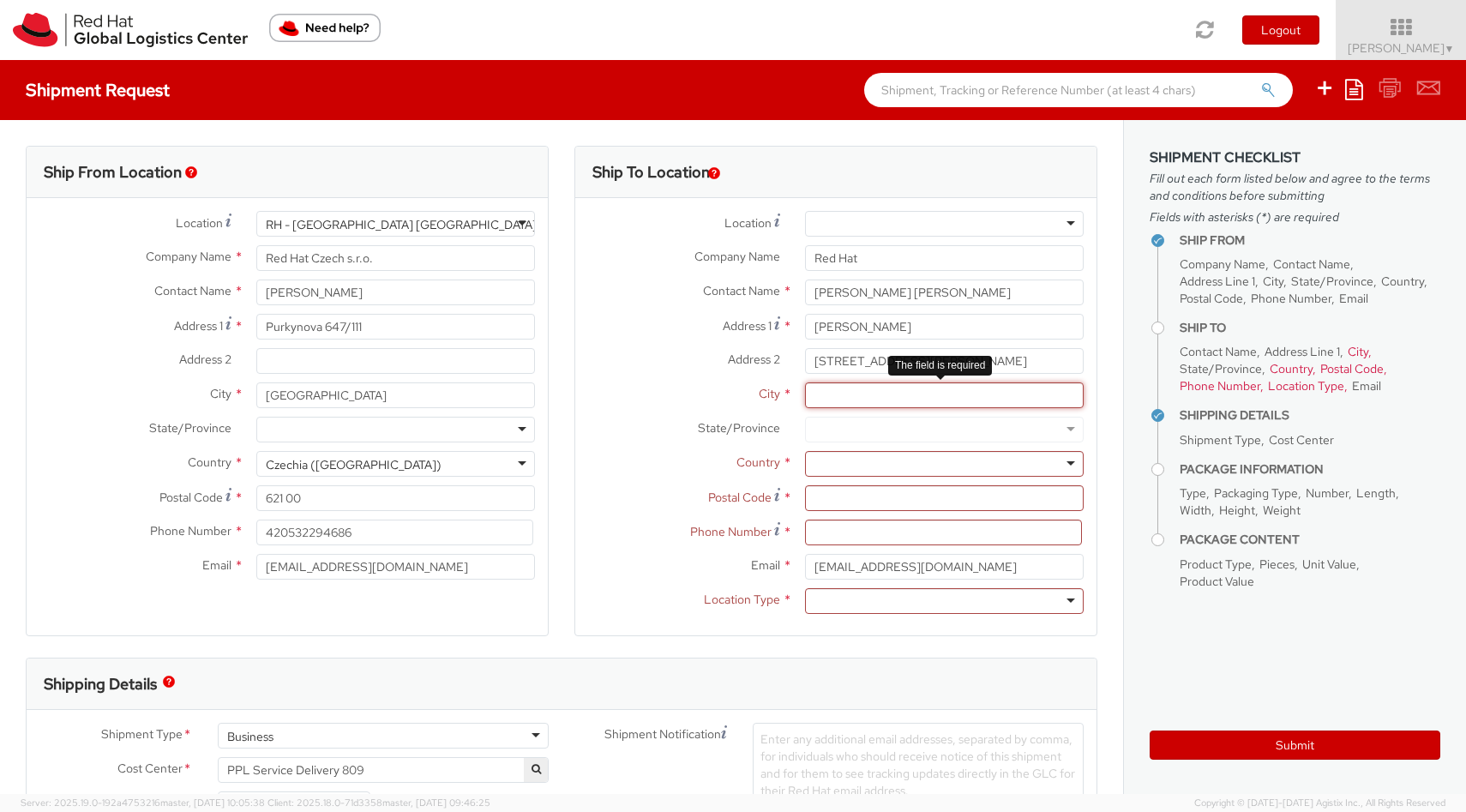
paste input "Minufia"
type input "Minufia"
click at [841, 466] on div at bounding box center [944, 463] width 279 height 26
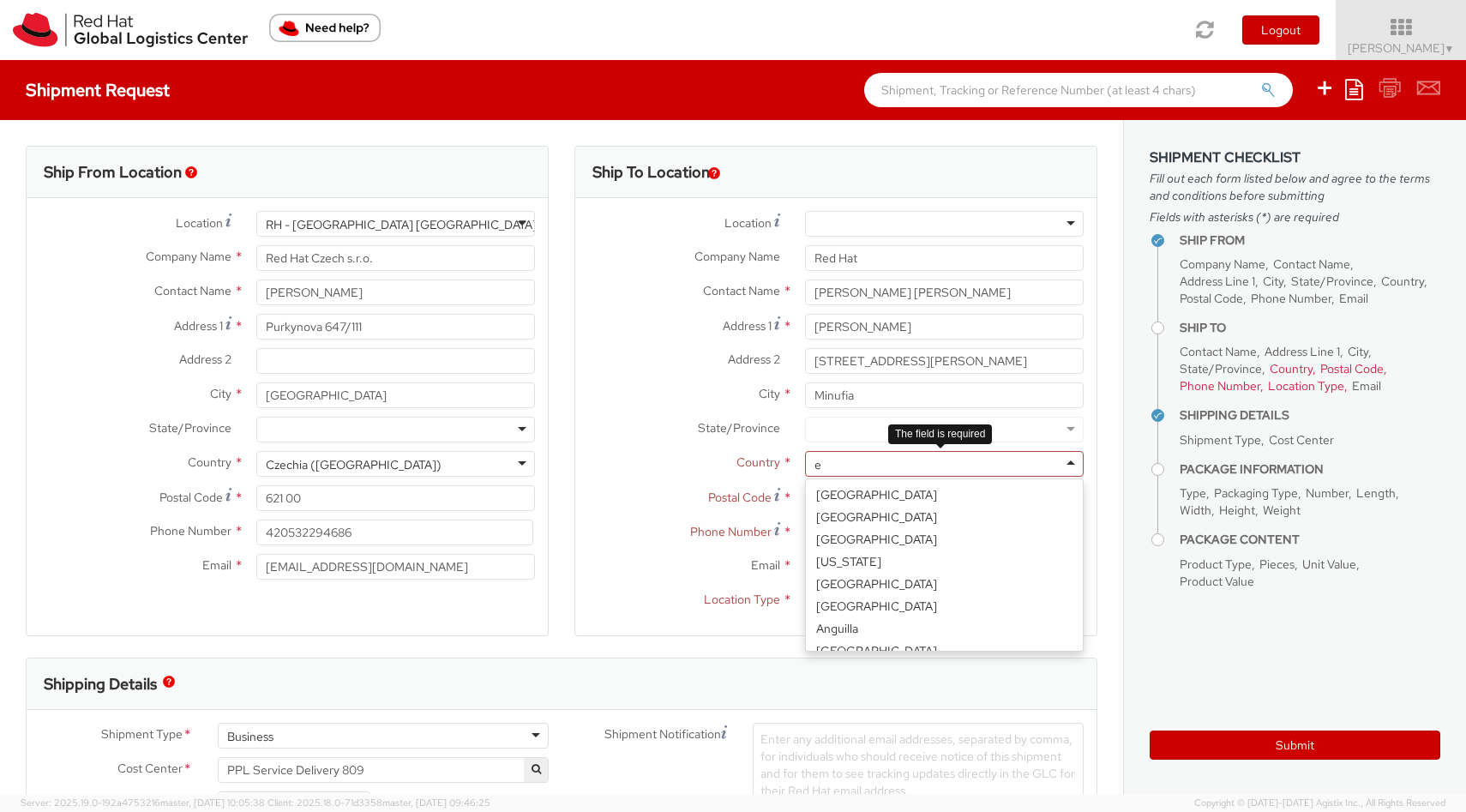
scroll to position [4, 0]
type input "eg"
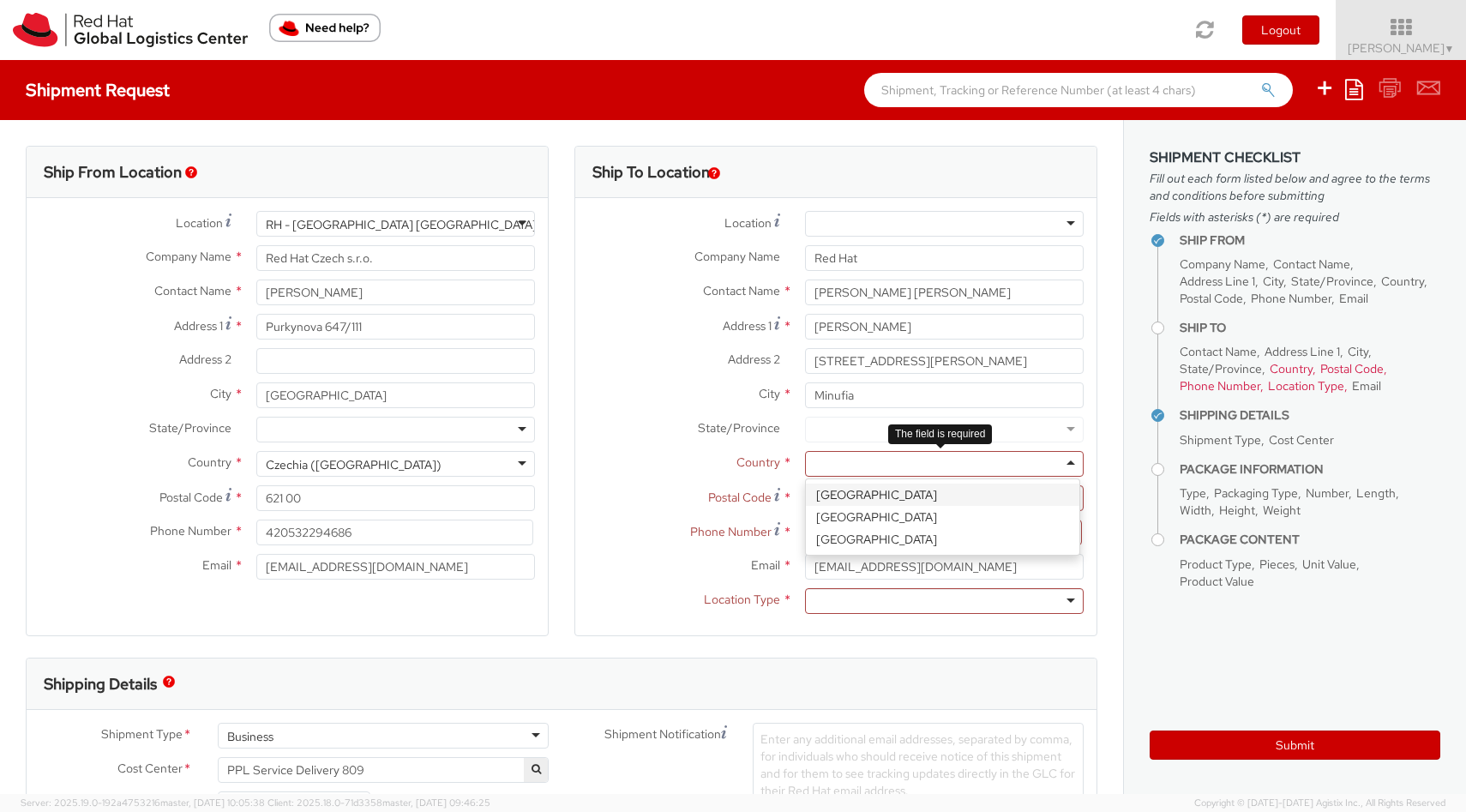
scroll to position [0, 0]
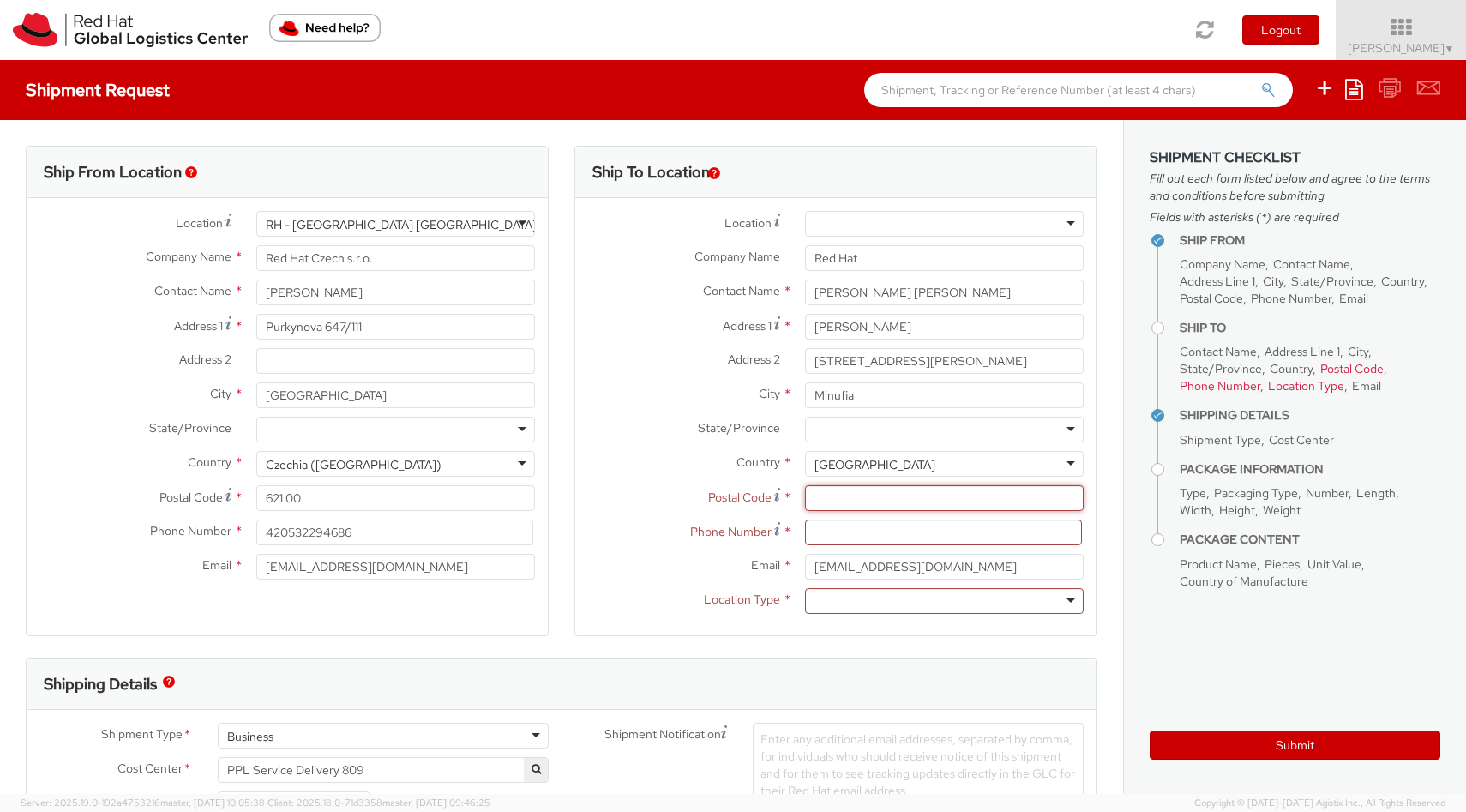
click at [830, 495] on input "Postal Code *" at bounding box center [944, 498] width 279 height 26
paste input "32897"
type input "32897"
click at [900, 601] on div at bounding box center [944, 600] width 279 height 26
click at [877, 531] on input at bounding box center [943, 532] width 277 height 26
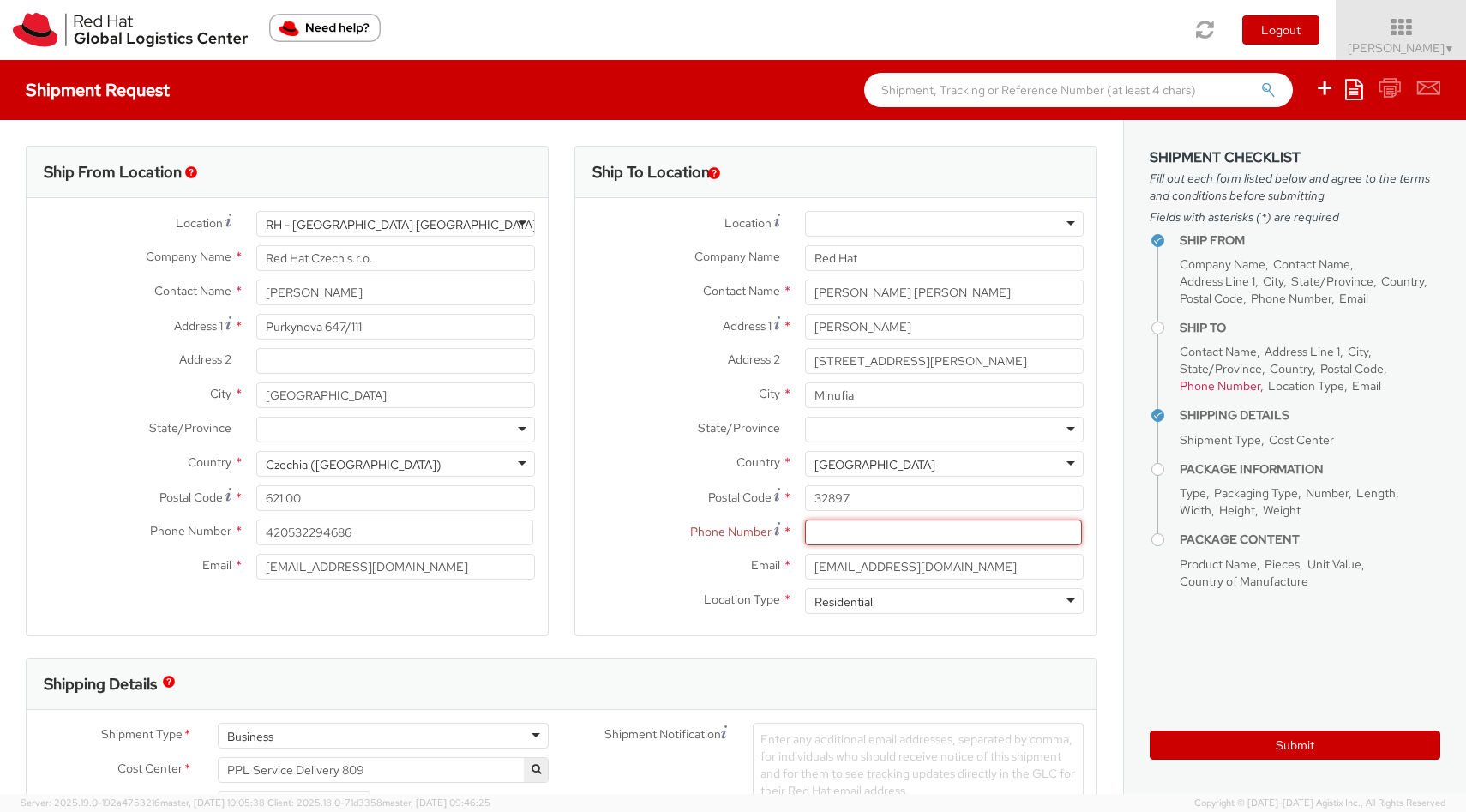
paste input "+201018685074"
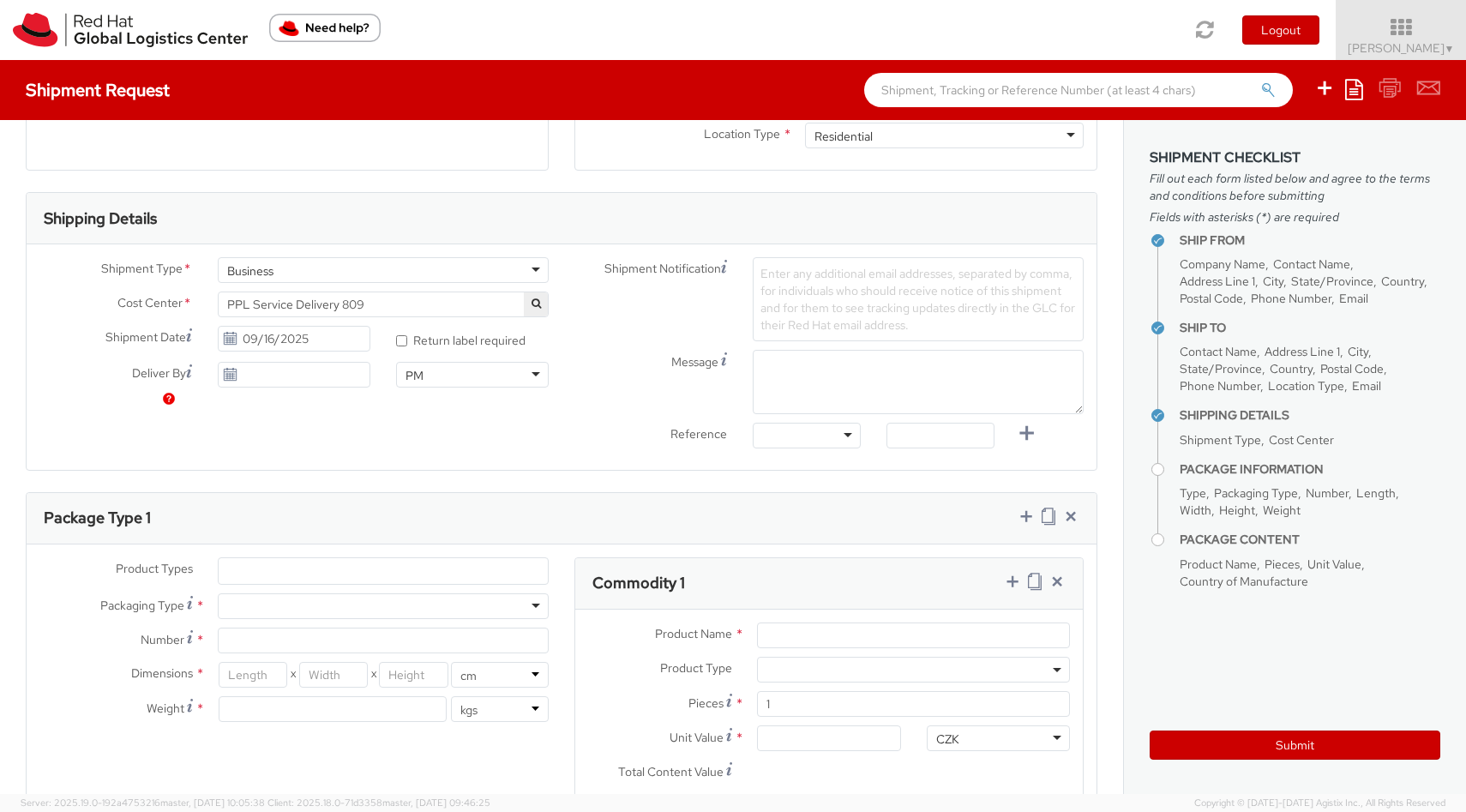
scroll to position [632, 0]
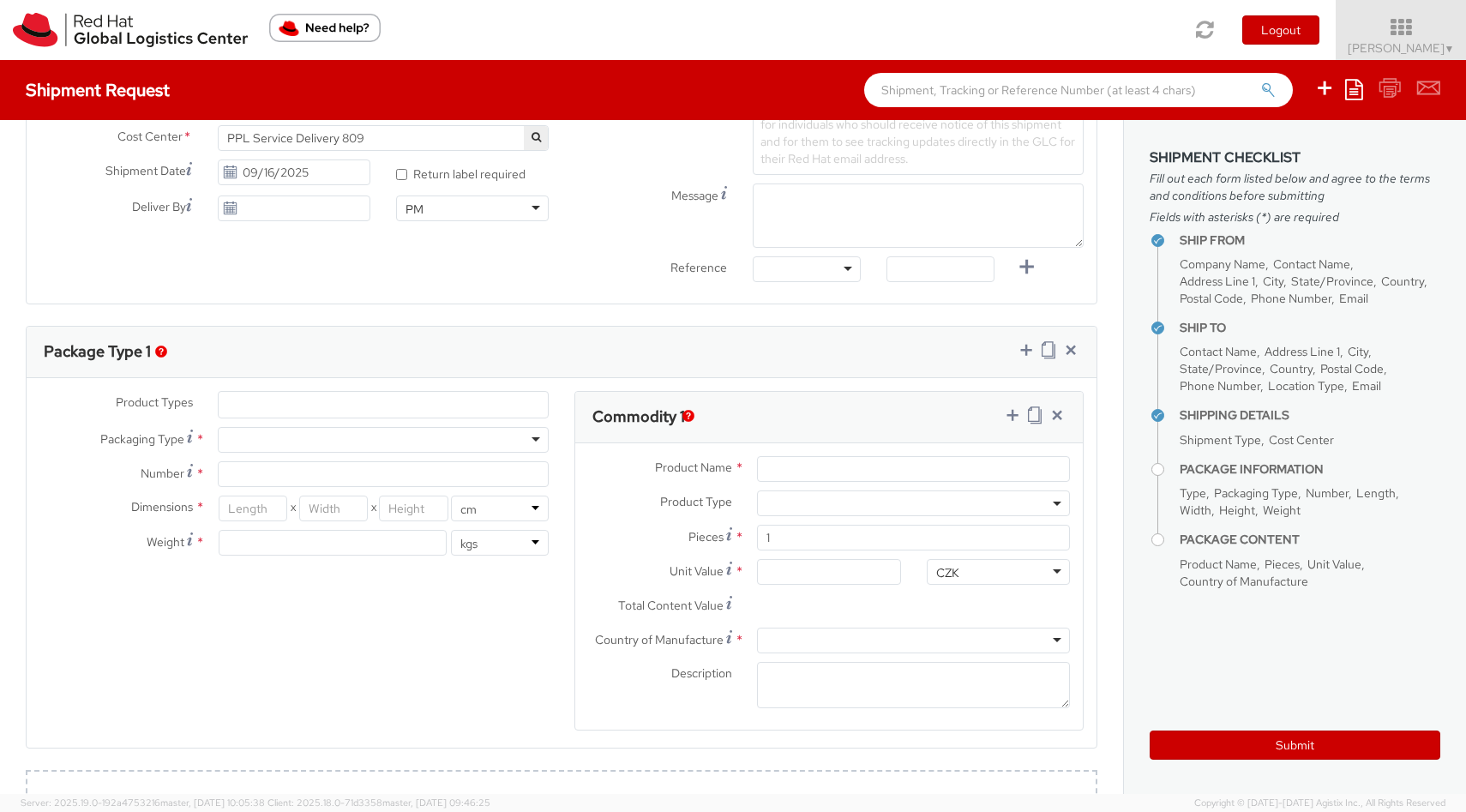
type input "+201018685074"
click at [382, 433] on div at bounding box center [383, 439] width 331 height 26
type input "1"
type input "24.13"
type input "31.75"
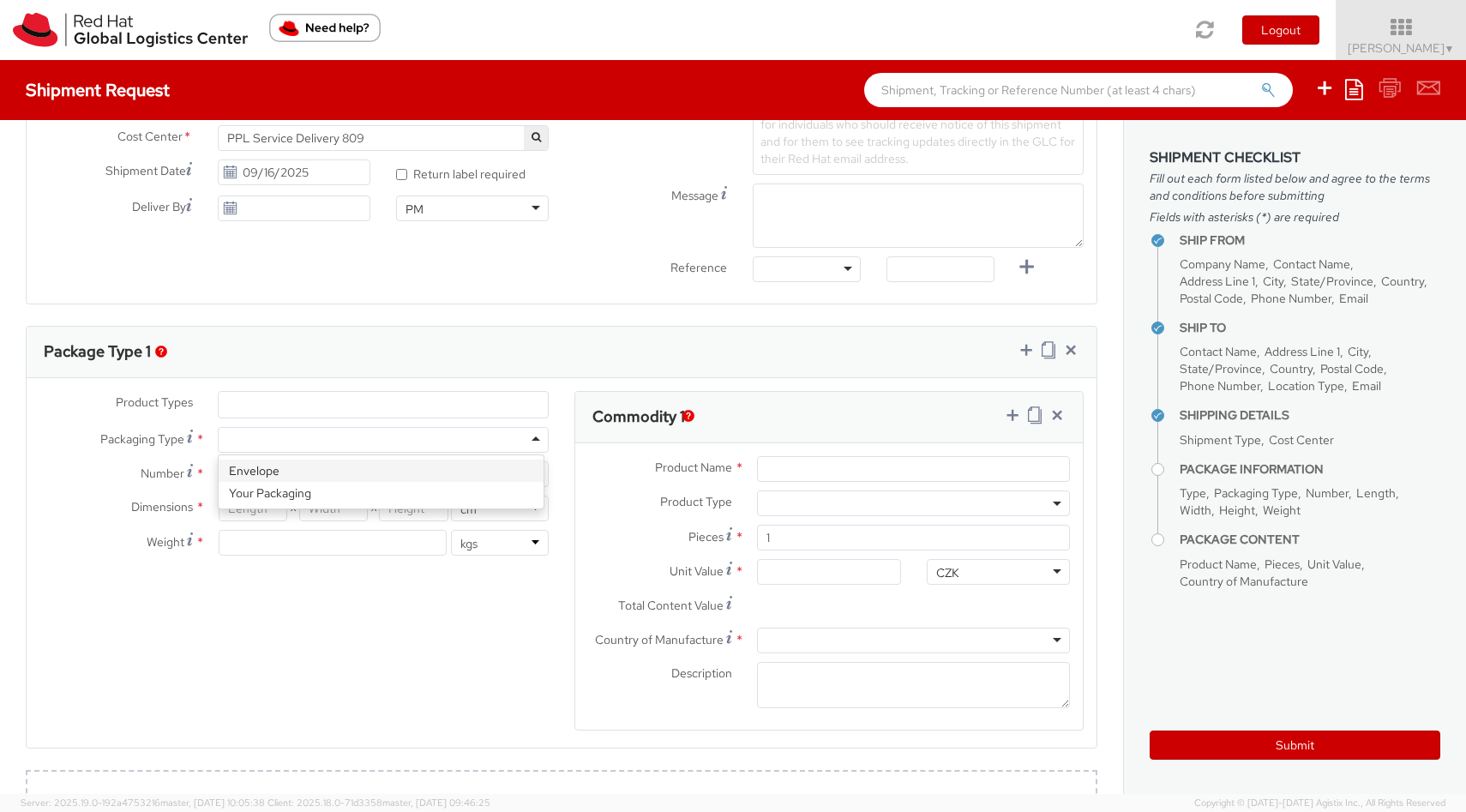
type input "0.64"
type input "0.5"
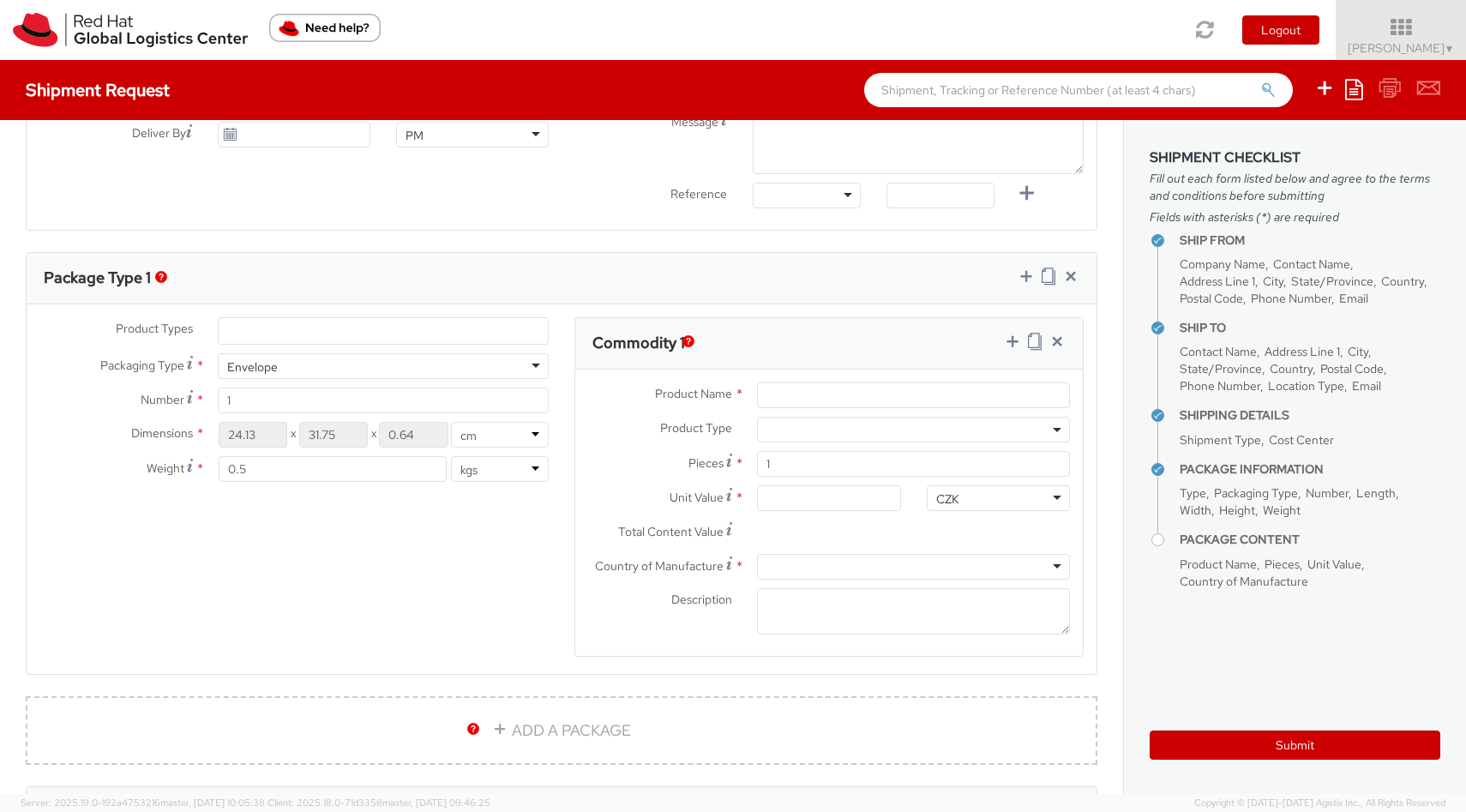
scroll to position [707, 0]
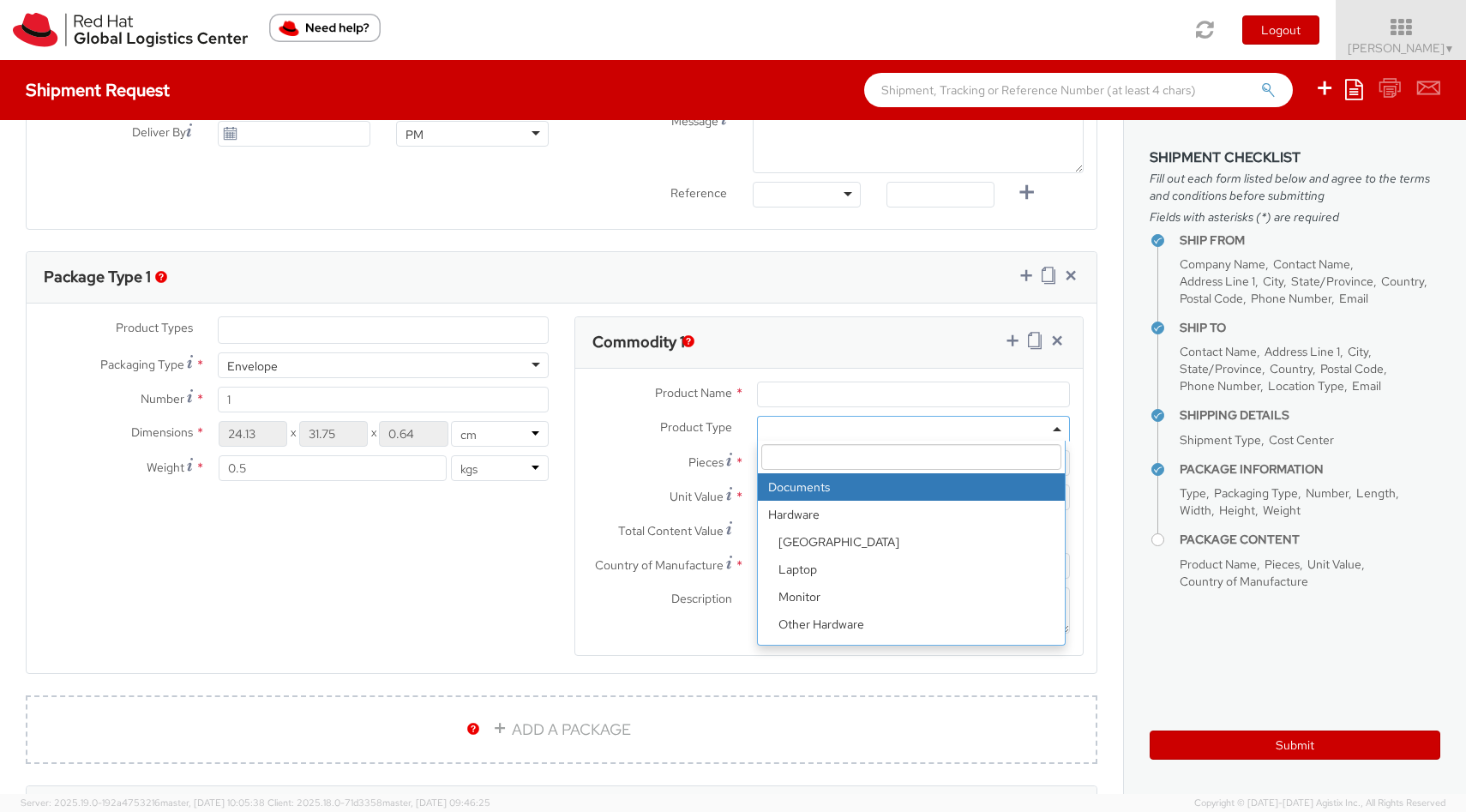
click at [882, 425] on span at bounding box center [914, 429] width 313 height 26
select select "DOCUMENT"
type input "Documents"
type input "1.00"
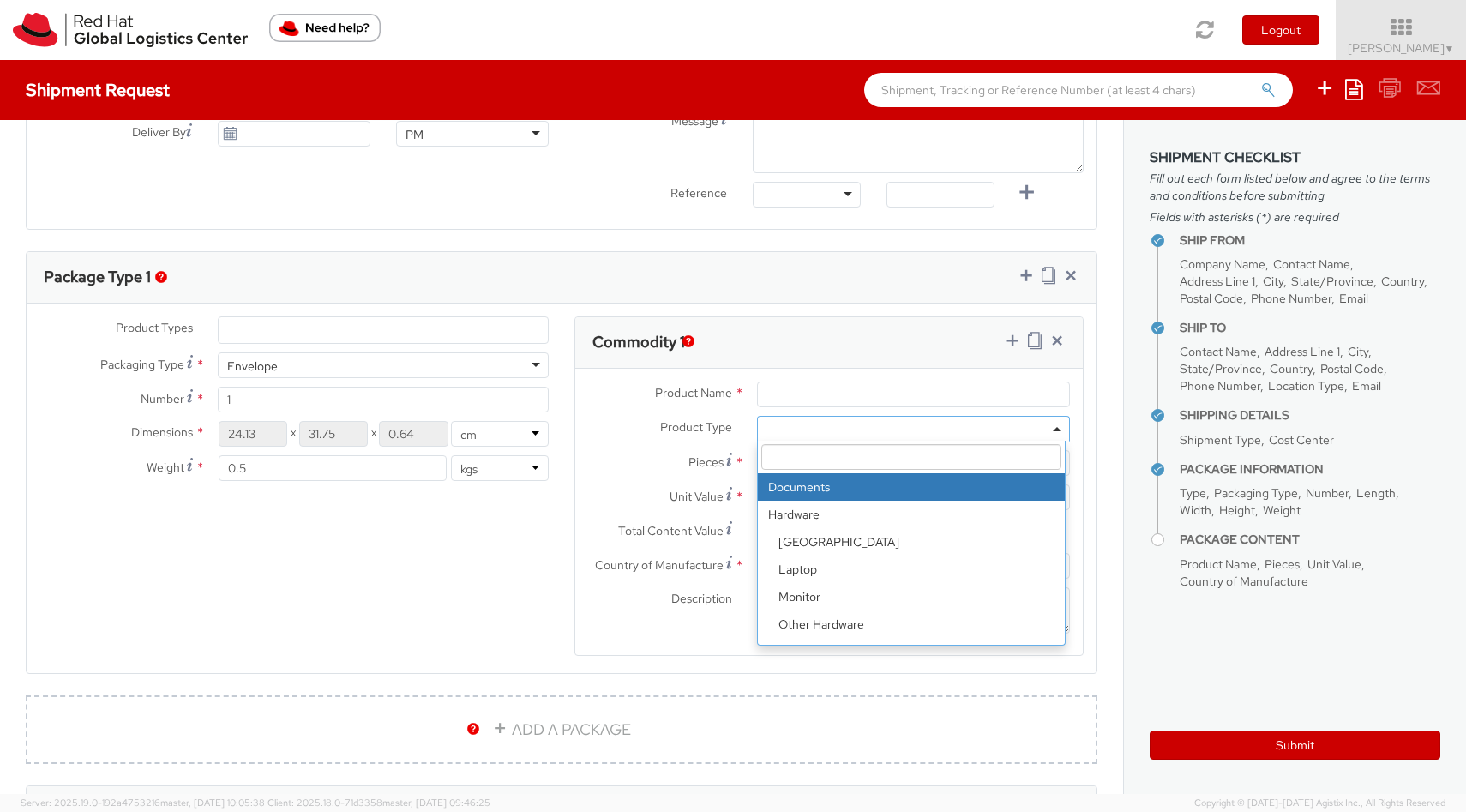
type input "1.00"
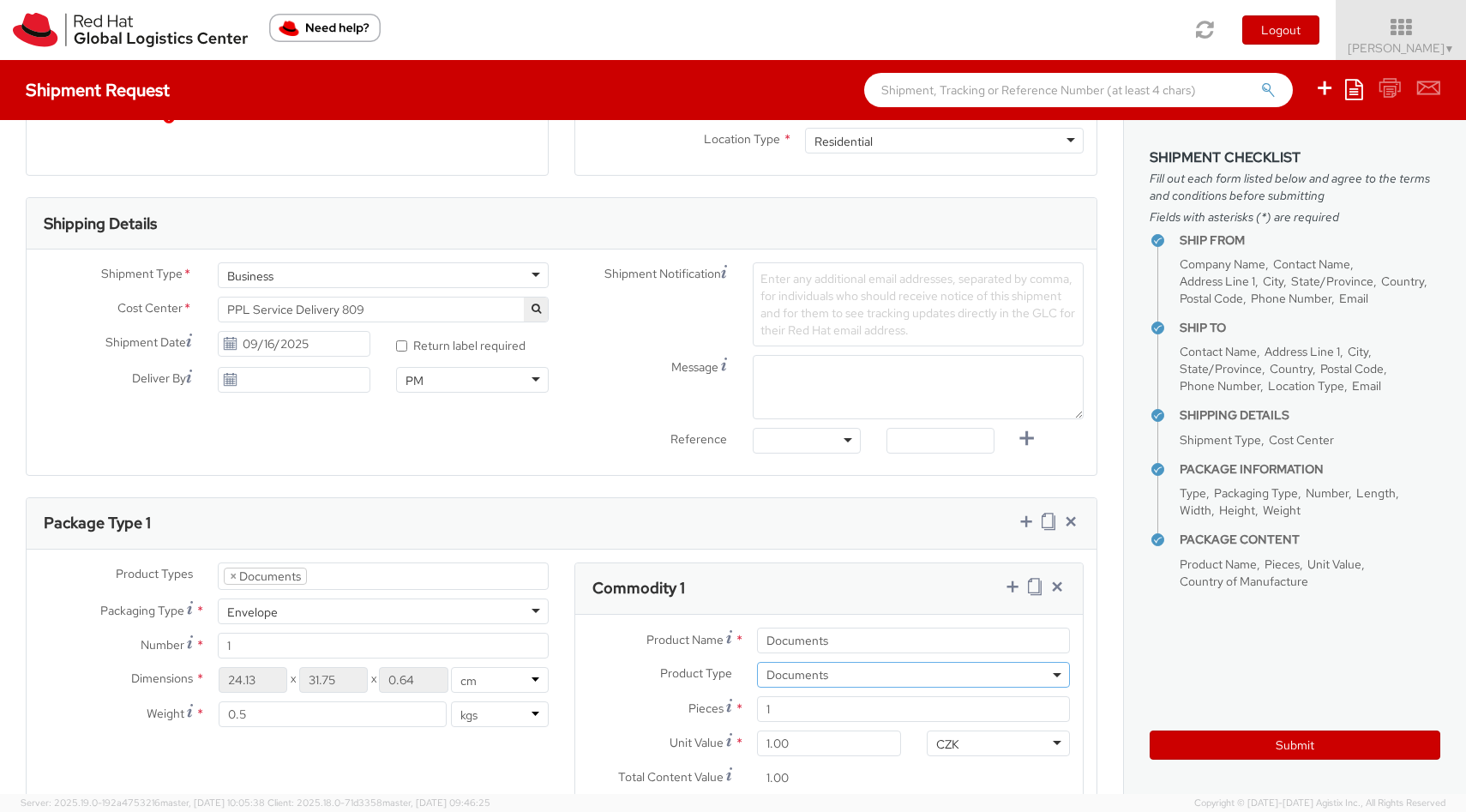
scroll to position [564, 0]
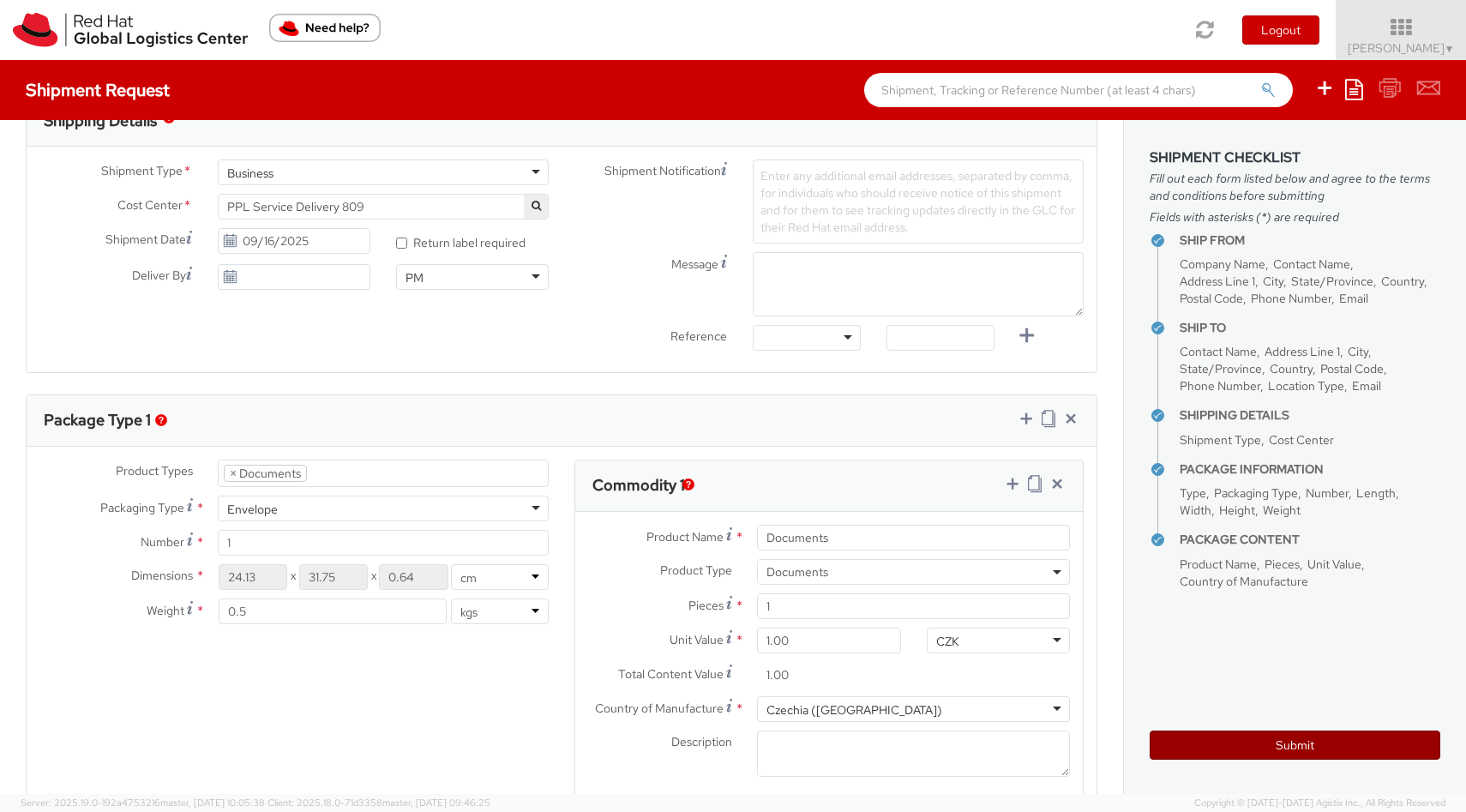
click at [1243, 733] on button "Submit" at bounding box center [1294, 745] width 291 height 29
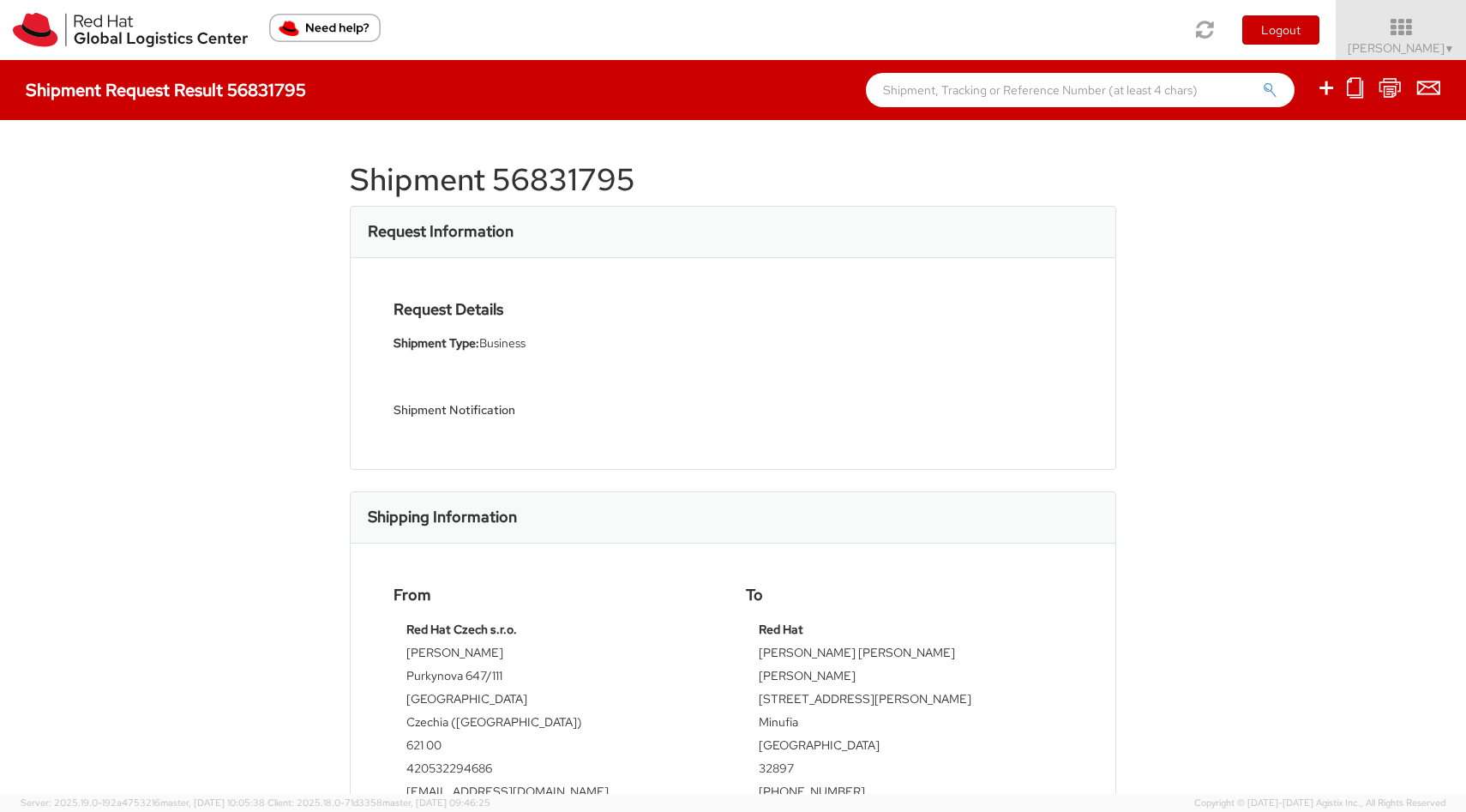
click at [483, 175] on h1 "Shipment 56831795" at bounding box center [733, 180] width 766 height 35
click at [483, 174] on h1 "Shipment 56831795" at bounding box center [733, 180] width 766 height 35
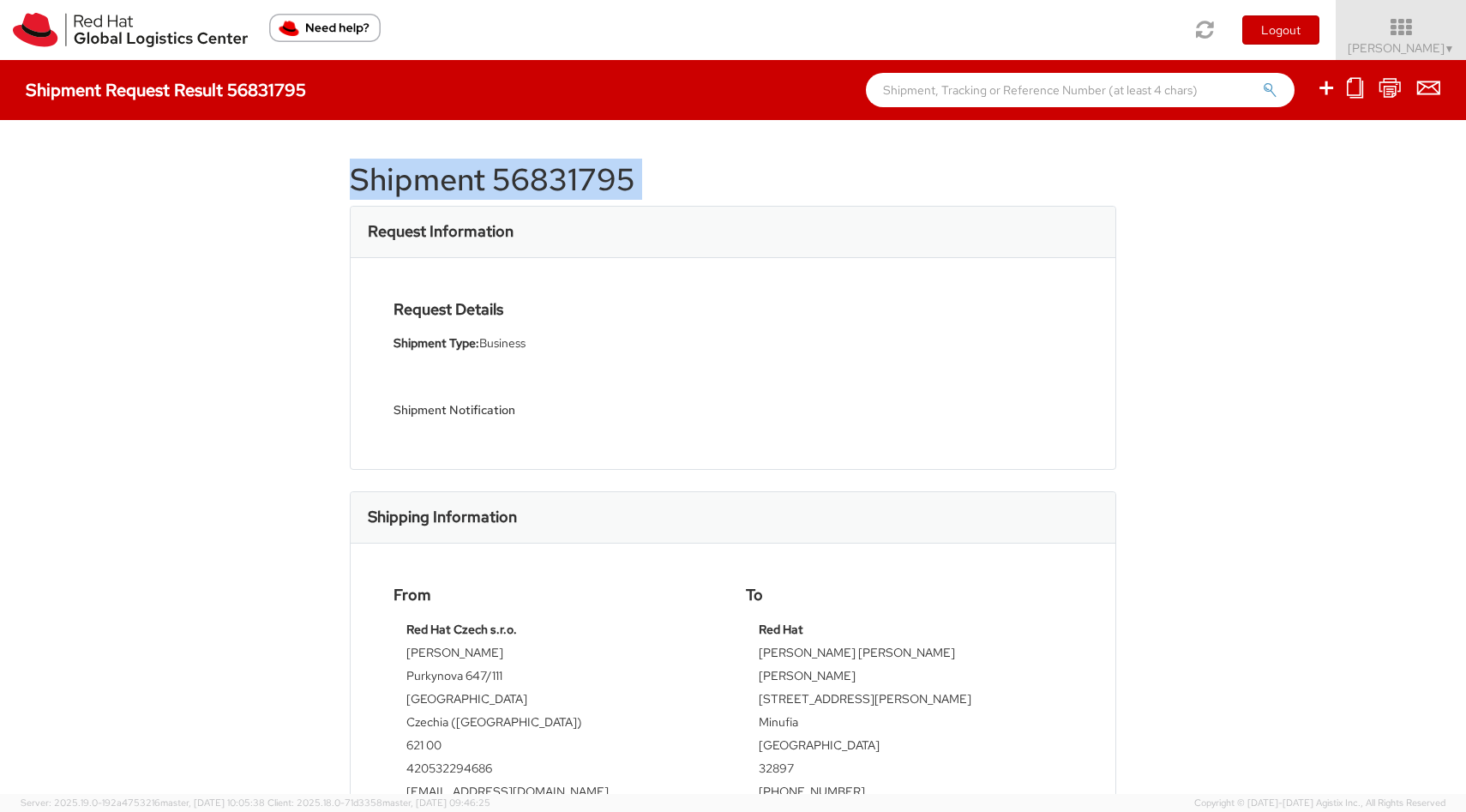
click at [483, 174] on h1 "Shipment 56831795" at bounding box center [733, 180] width 766 height 35
copy div "Shipment 56831795"
